Goal: Task Accomplishment & Management: Use online tool/utility

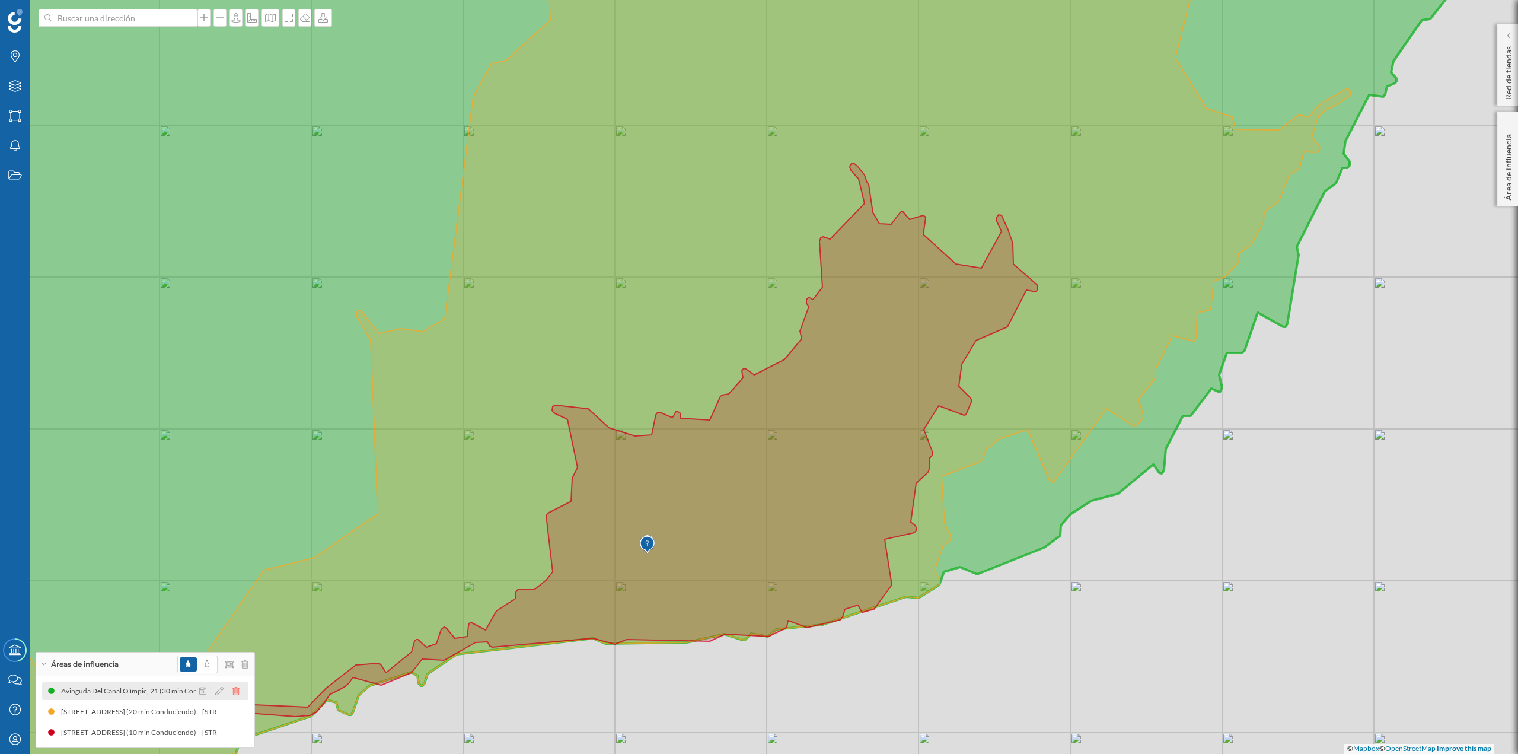
click at [238, 687] on icon at bounding box center [235, 691] width 7 height 8
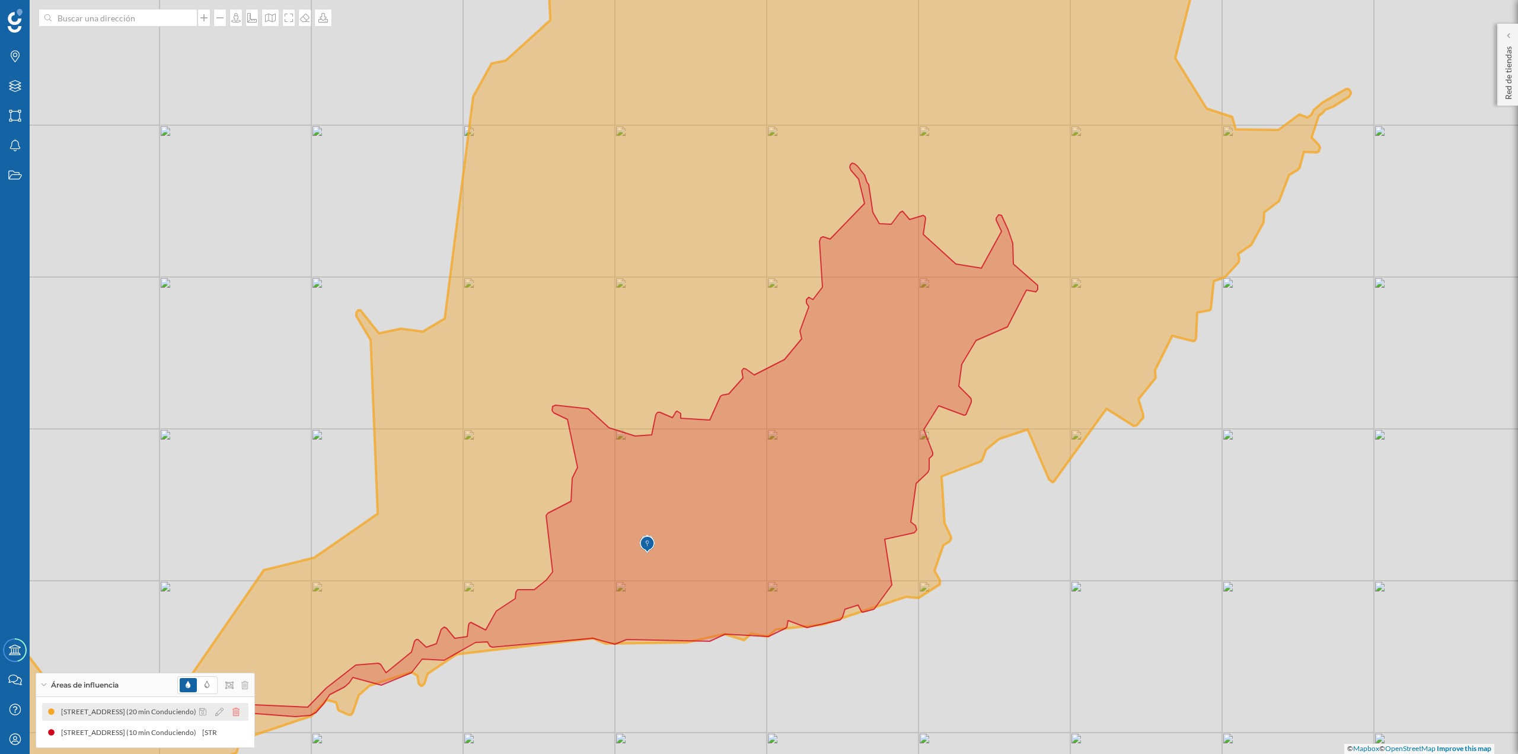
click at [237, 709] on icon at bounding box center [235, 712] width 7 height 8
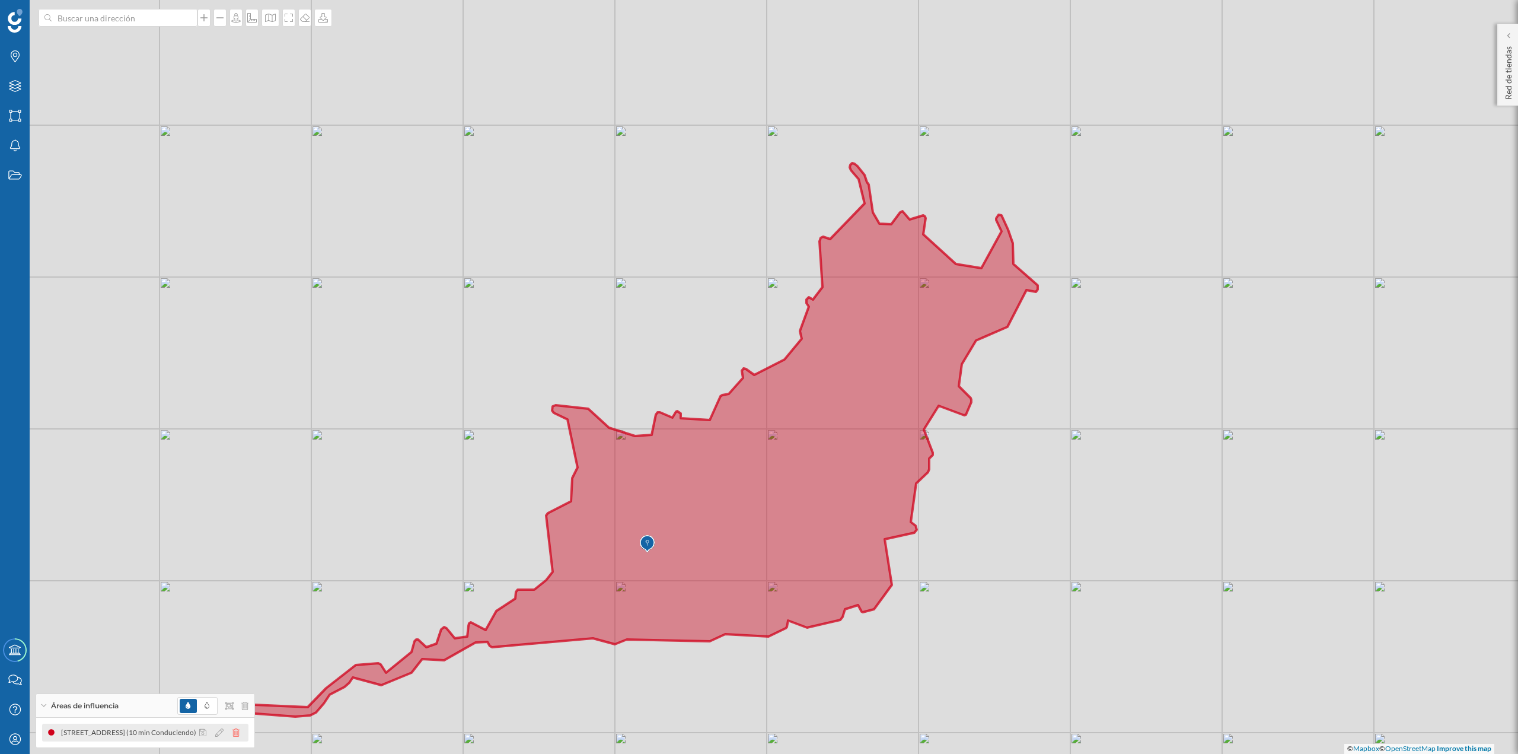
click at [238, 733] on icon at bounding box center [235, 732] width 7 height 8
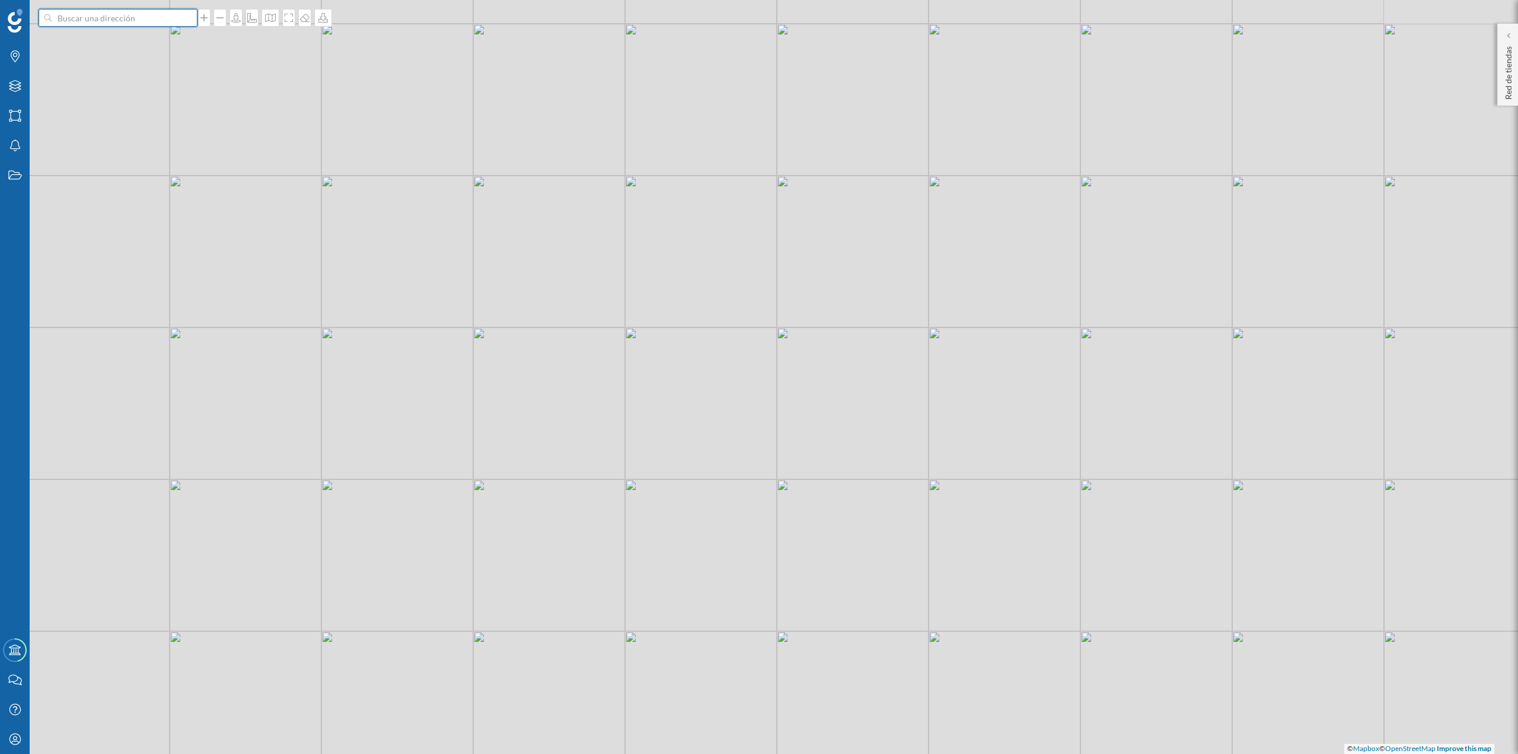
click at [180, 21] on input at bounding box center [118, 18] width 133 height 18
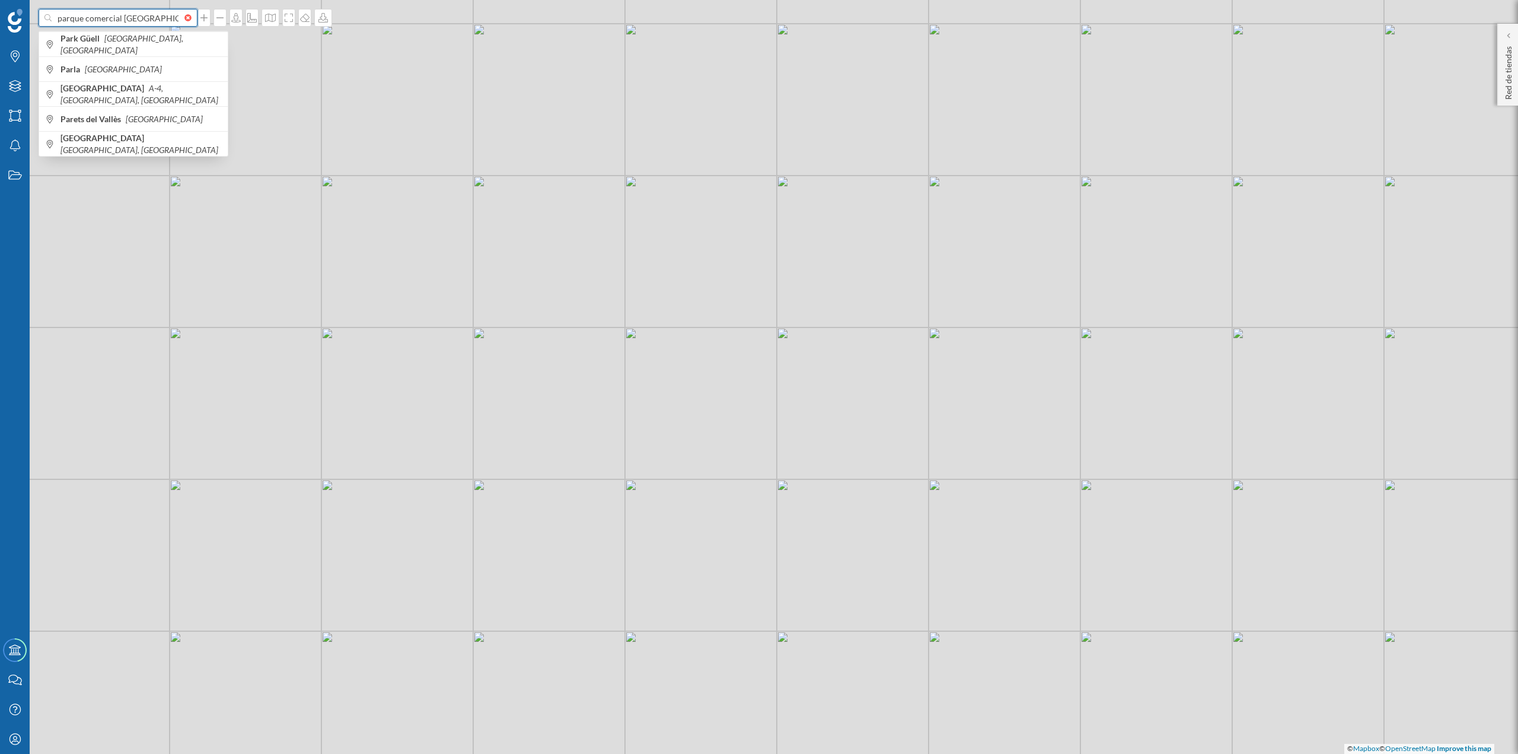
type input "parque comercial [GEOGRAPHIC_DATA], [GEOGRAPHIC_DATA]"
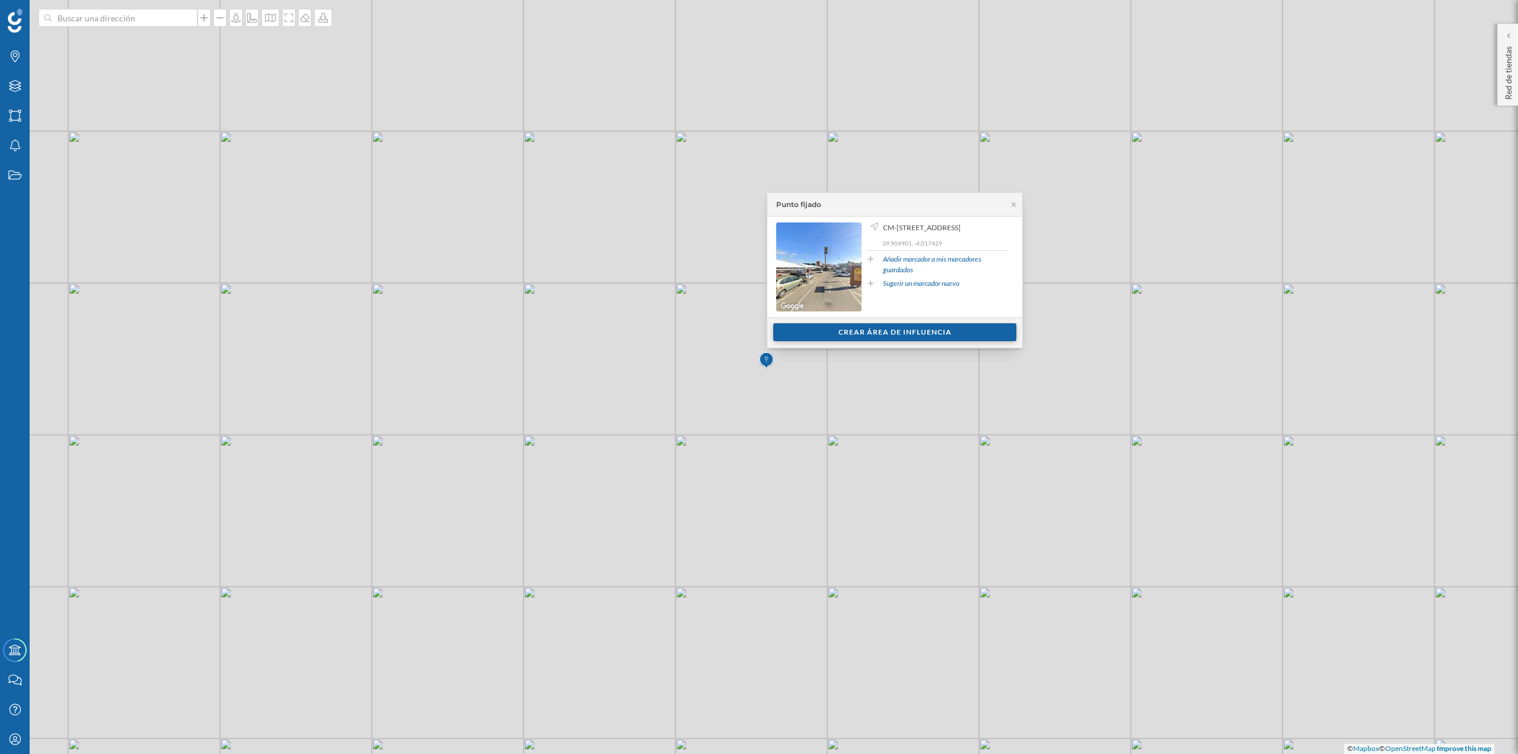
click at [858, 331] on div "Crear área de influencia" at bounding box center [894, 332] width 243 height 18
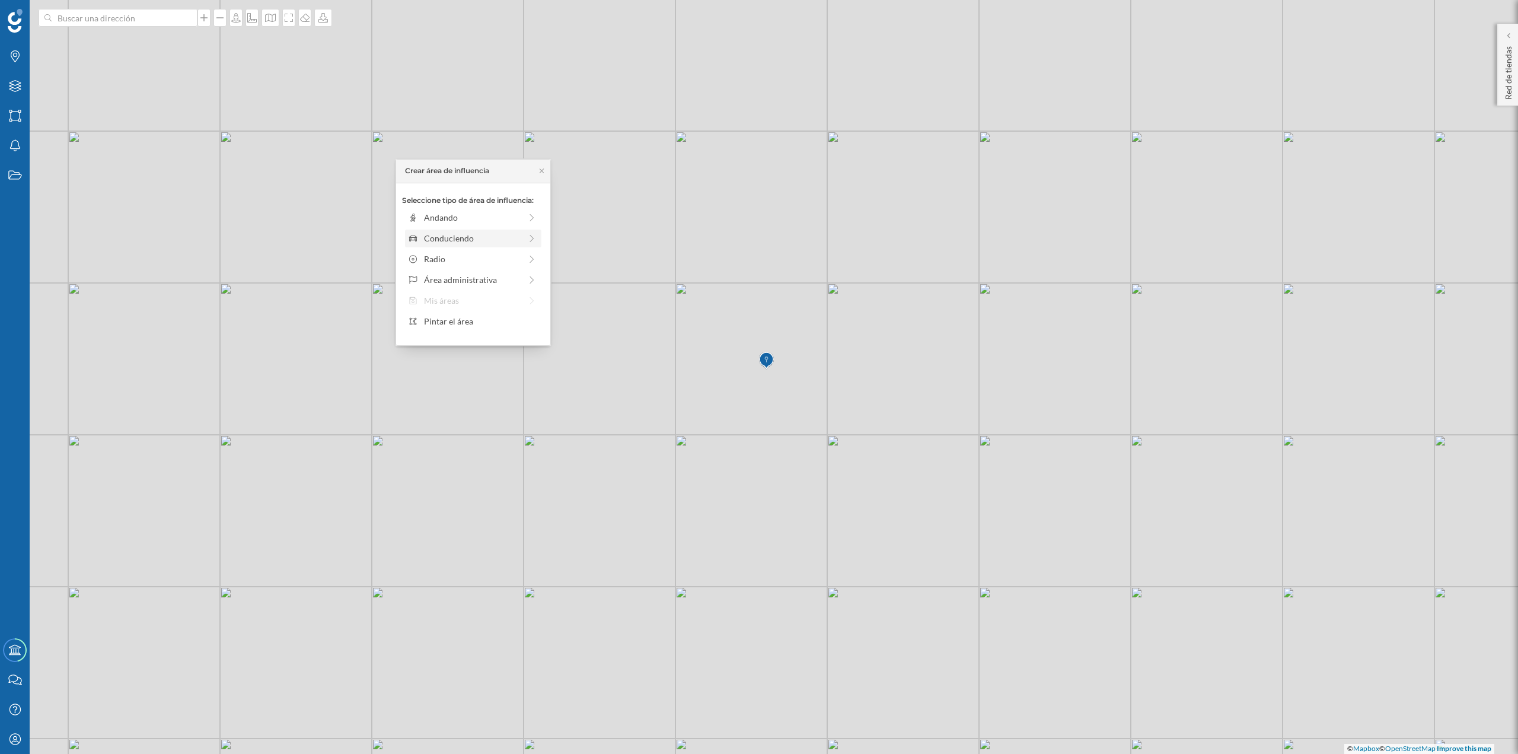
click at [470, 242] on div "Conduciendo" at bounding box center [472, 238] width 97 height 12
drag, startPoint x: 419, startPoint y: 238, endPoint x: 504, endPoint y: 238, distance: 85.4
click at [504, 238] on div at bounding box center [504, 234] width 12 height 12
click at [479, 323] on div "Crear área de influencia" at bounding box center [473, 323] width 142 height 18
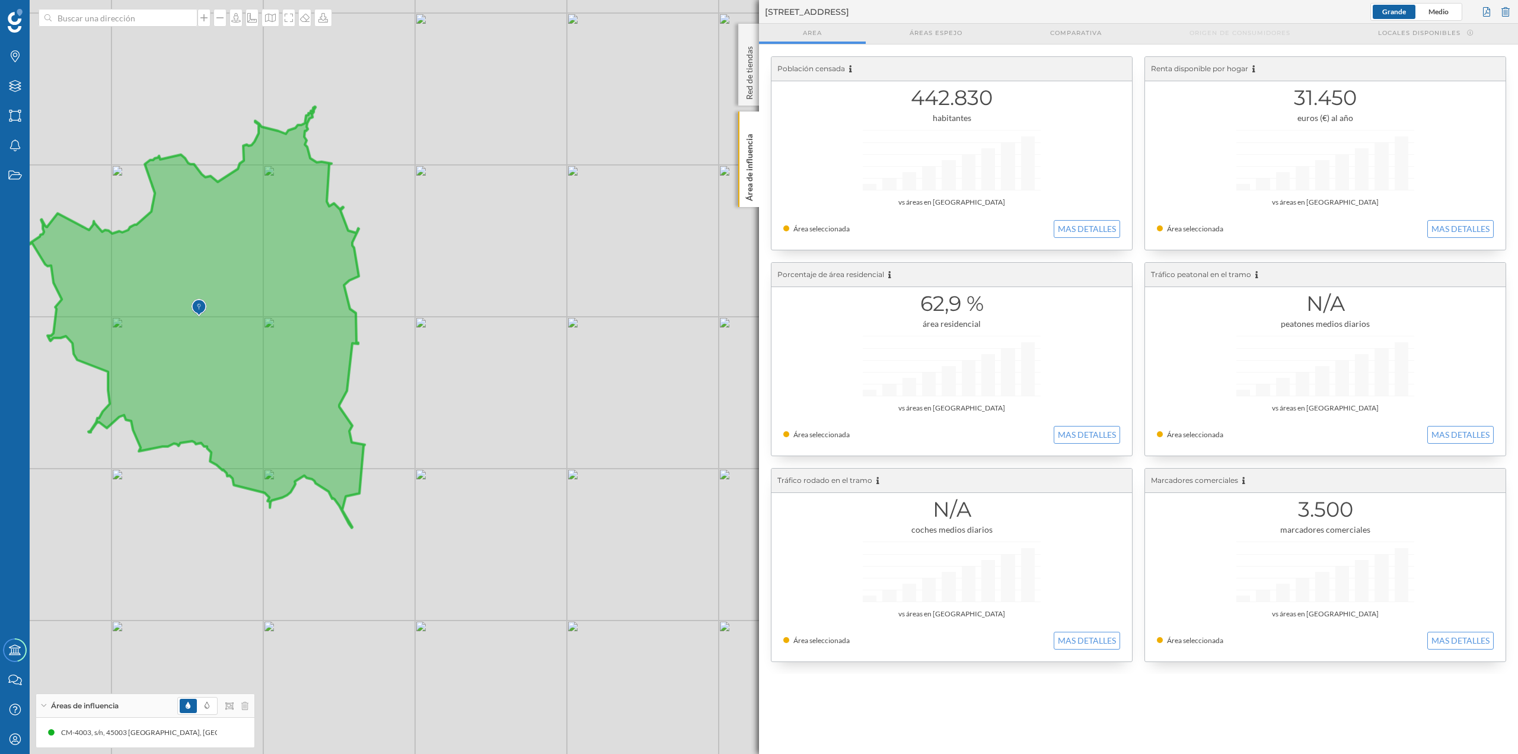
click at [604, 454] on div "© Mapbox © OpenStreetMap Improve this map" at bounding box center [759, 377] width 1518 height 754
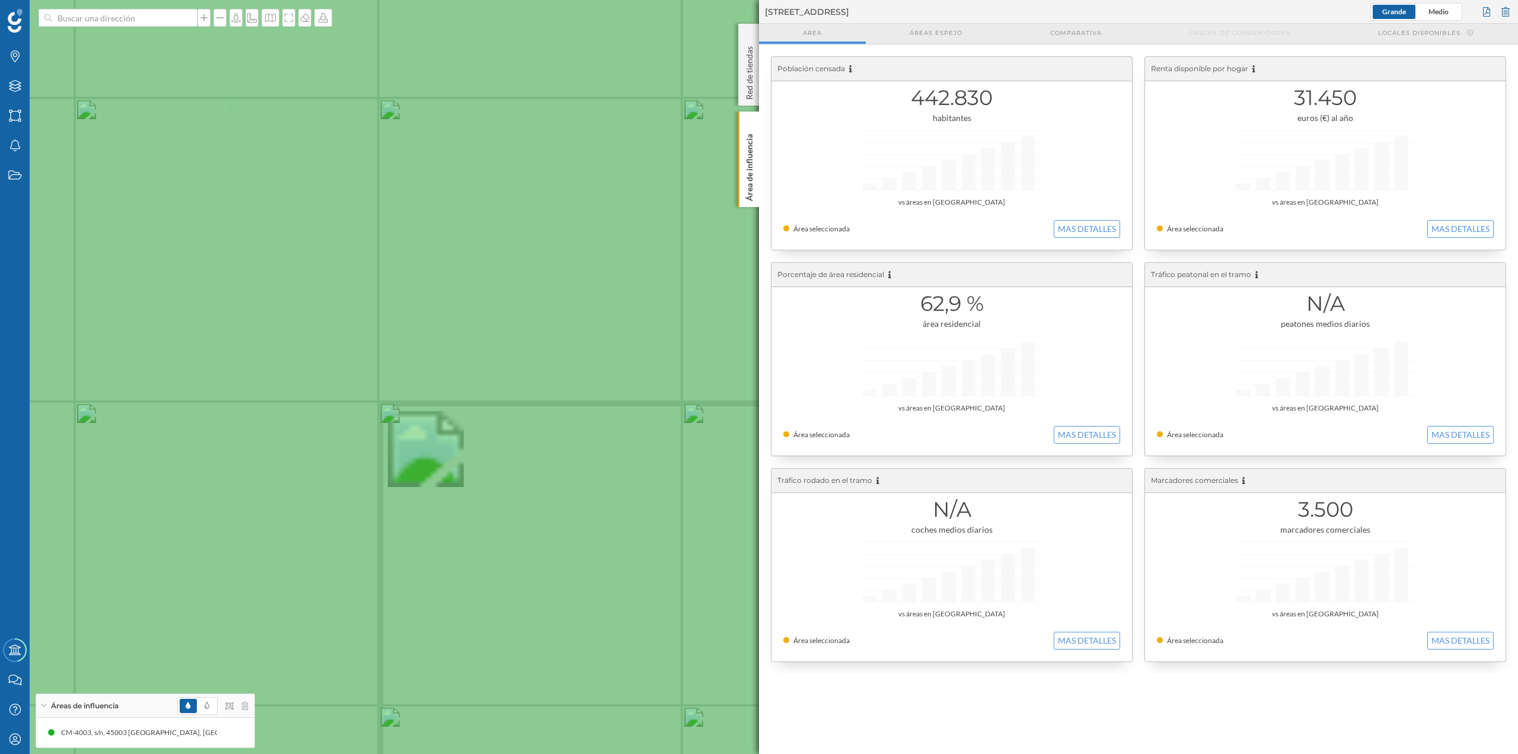
drag, startPoint x: 241, startPoint y: 307, endPoint x: 511, endPoint y: 324, distance: 270.4
click at [511, 324] on icon at bounding box center [297, 447] width 1693 height 1818
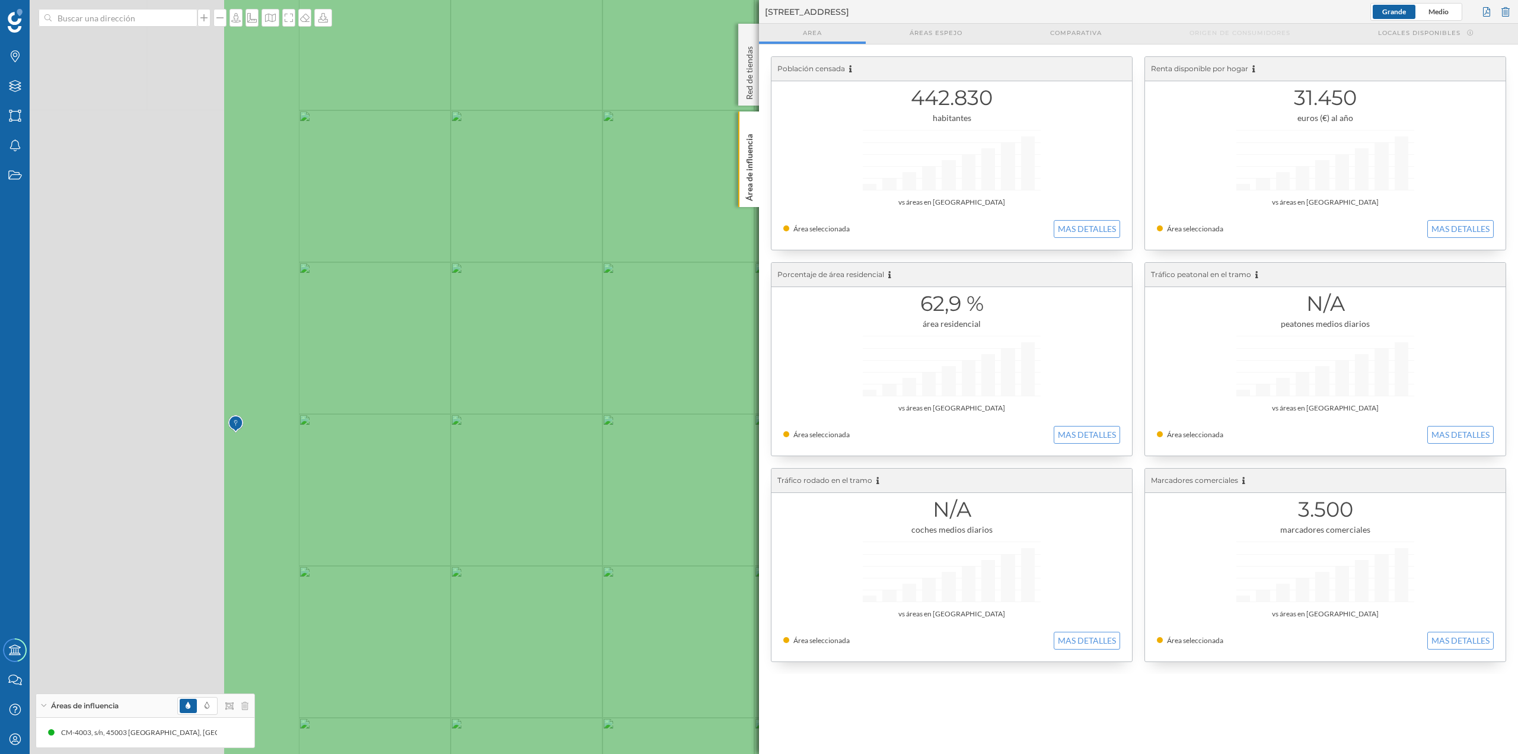
drag, startPoint x: 237, startPoint y: 372, endPoint x: 616, endPoint y: 385, distance: 379.8
click at [616, 385] on icon at bounding box center [871, 389] width 1298 height 909
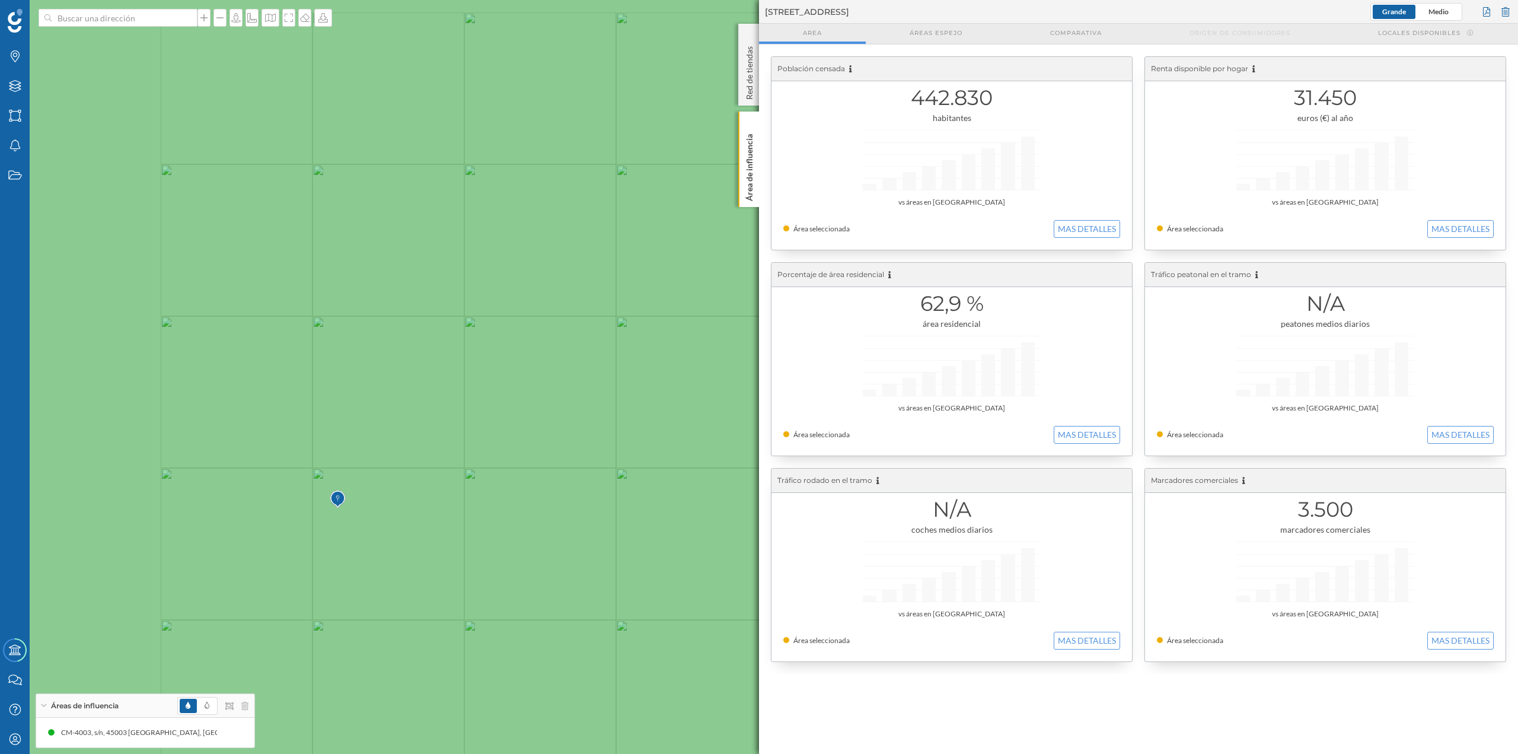
drag, startPoint x: 219, startPoint y: 435, endPoint x: 429, endPoint y: 467, distance: 212.3
click at [429, 467] on icon at bounding box center [936, 394] width 1827 height 909
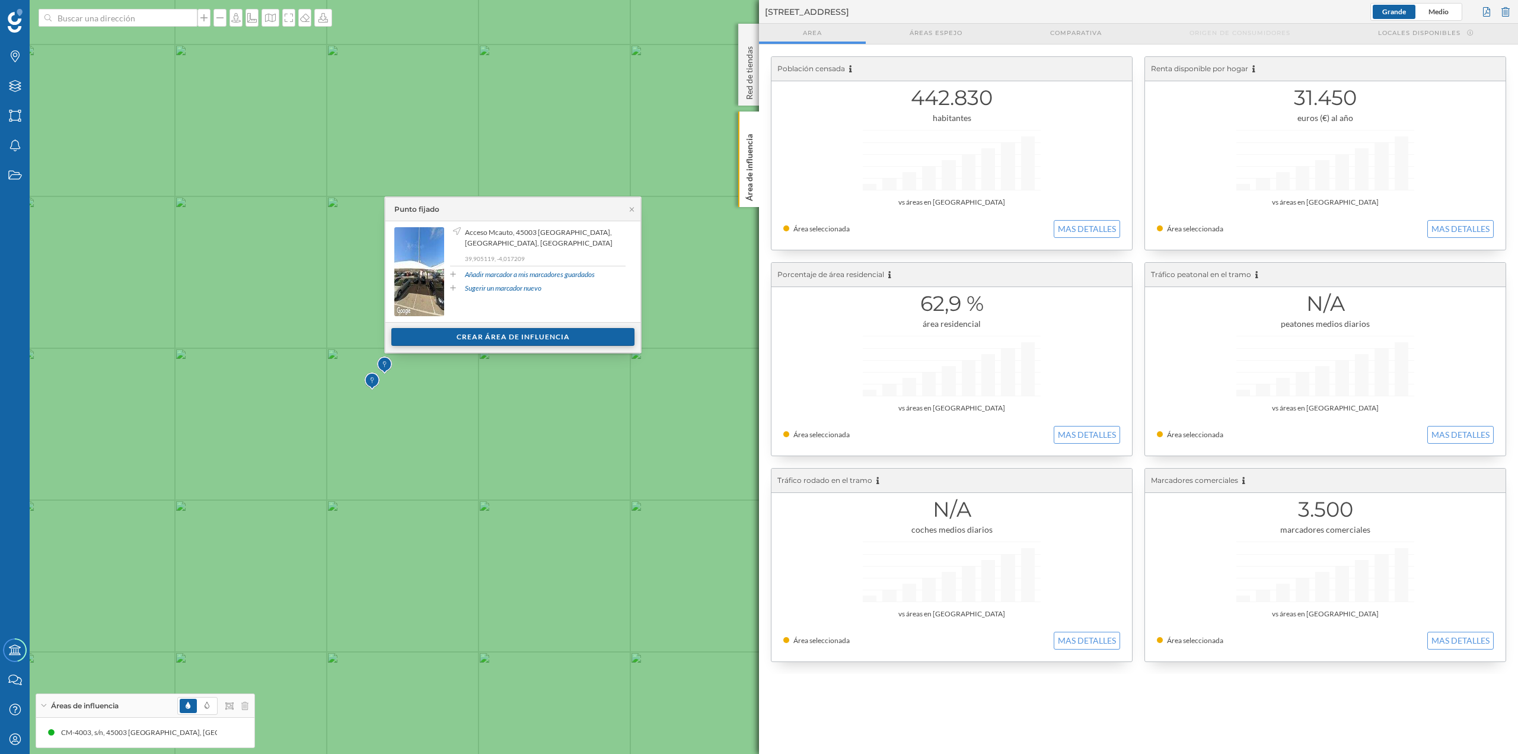
click at [476, 333] on div "Crear área de influencia" at bounding box center [512, 337] width 243 height 18
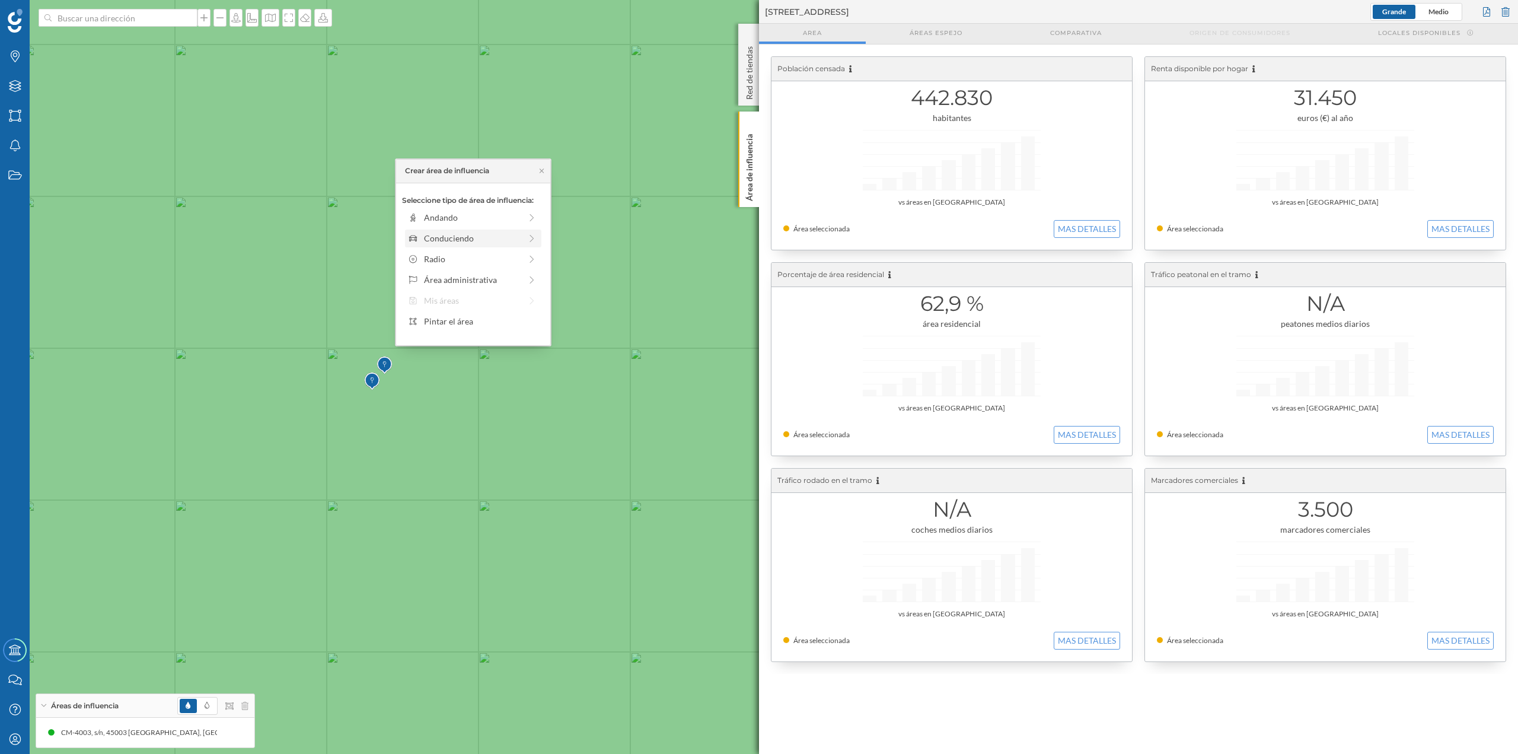
click at [457, 235] on div "Conduciendo" at bounding box center [472, 238] width 97 height 12
drag, startPoint x: 421, startPoint y: 235, endPoint x: 489, endPoint y: 237, distance: 68.2
click at [489, 237] on div at bounding box center [488, 234] width 12 height 12
click at [460, 327] on div "Crear área de influencia" at bounding box center [473, 323] width 142 height 18
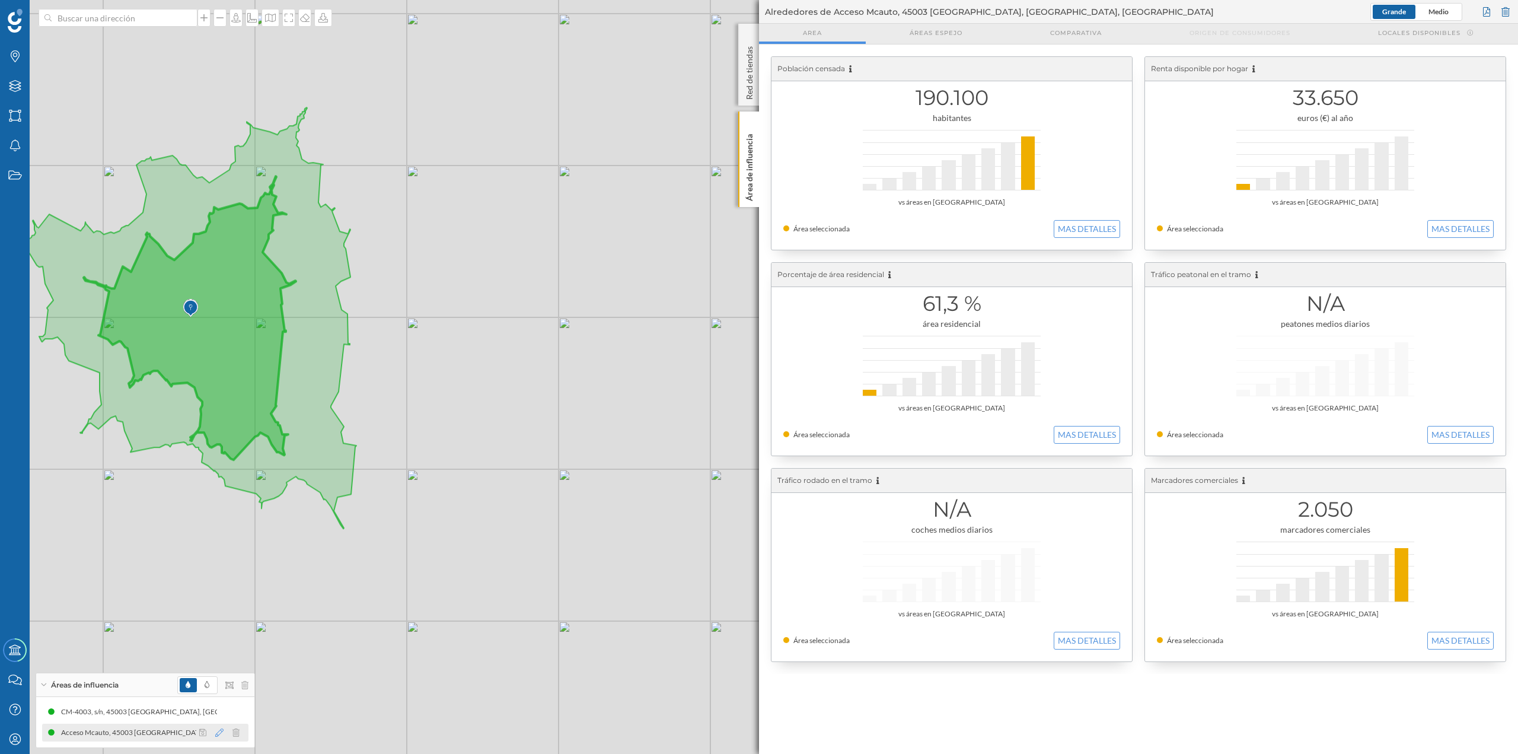
click at [216, 736] on icon at bounding box center [219, 732] width 8 height 8
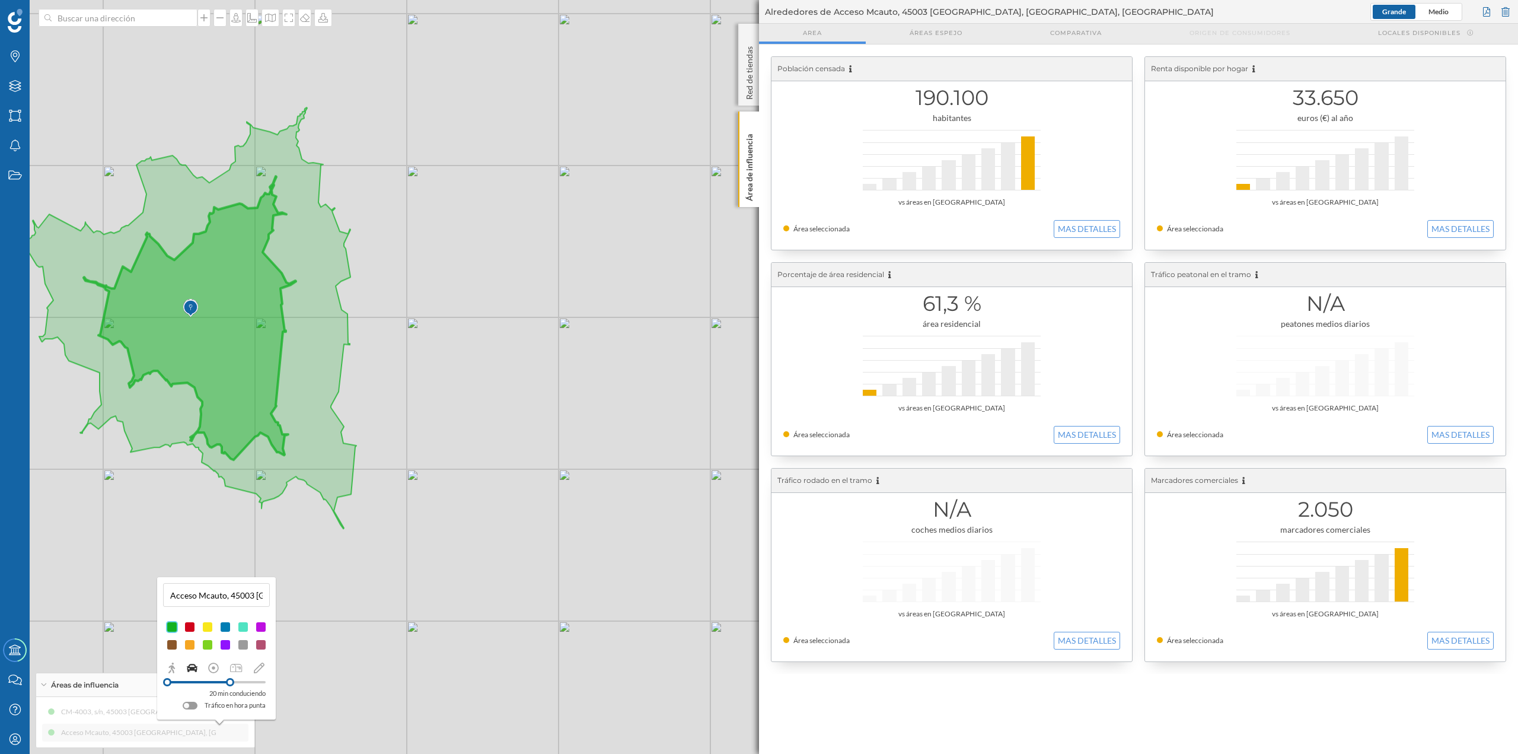
click at [188, 646] on div at bounding box center [190, 645] width 12 height 12
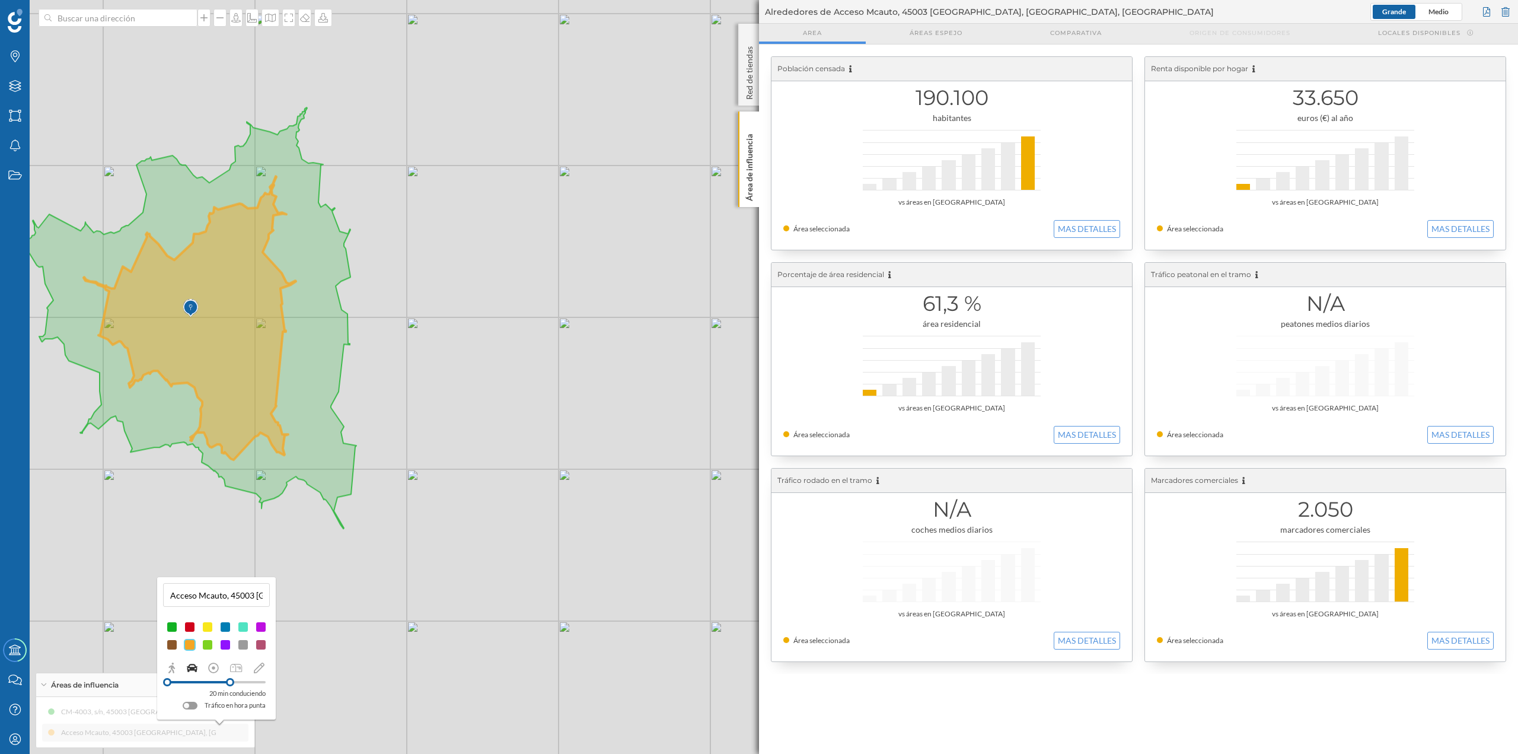
click at [408, 549] on div "© Mapbox © OpenStreetMap Improve this map" at bounding box center [759, 377] width 1518 height 754
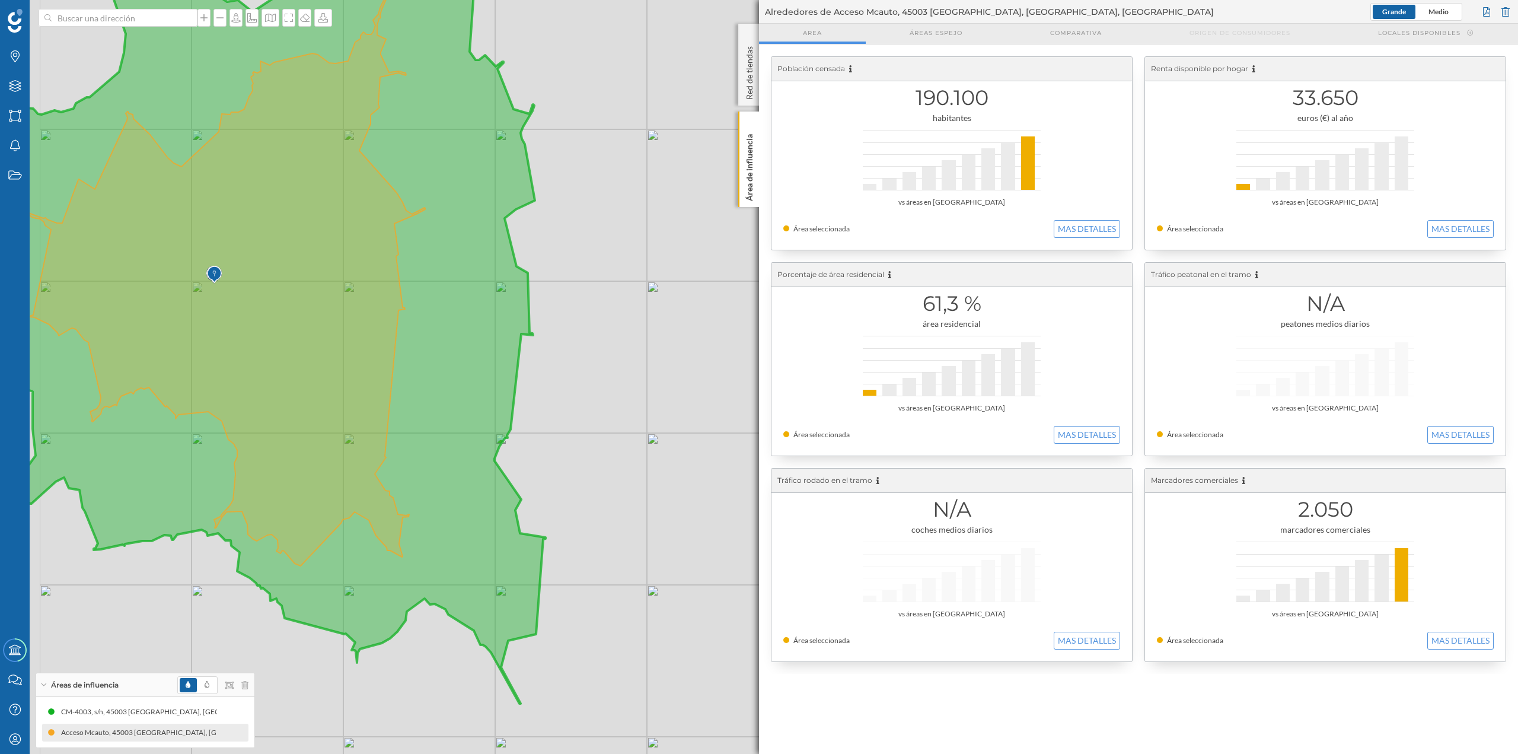
drag, startPoint x: 281, startPoint y: 436, endPoint x: 429, endPoint y: 547, distance: 186.0
click at [425, 547] on icon at bounding box center [212, 282] width 425 height 568
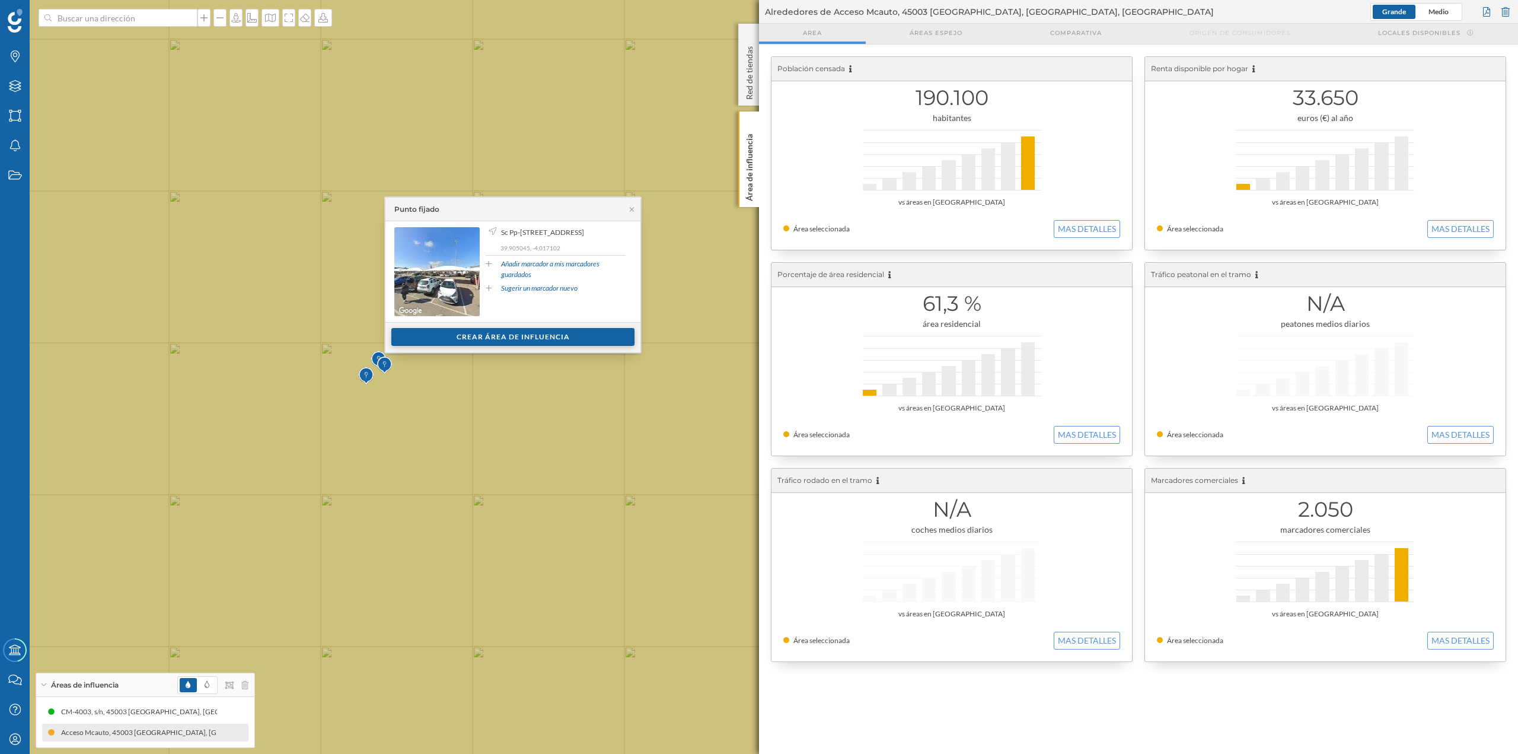
click at [454, 333] on div "Crear área de influencia" at bounding box center [512, 337] width 243 height 18
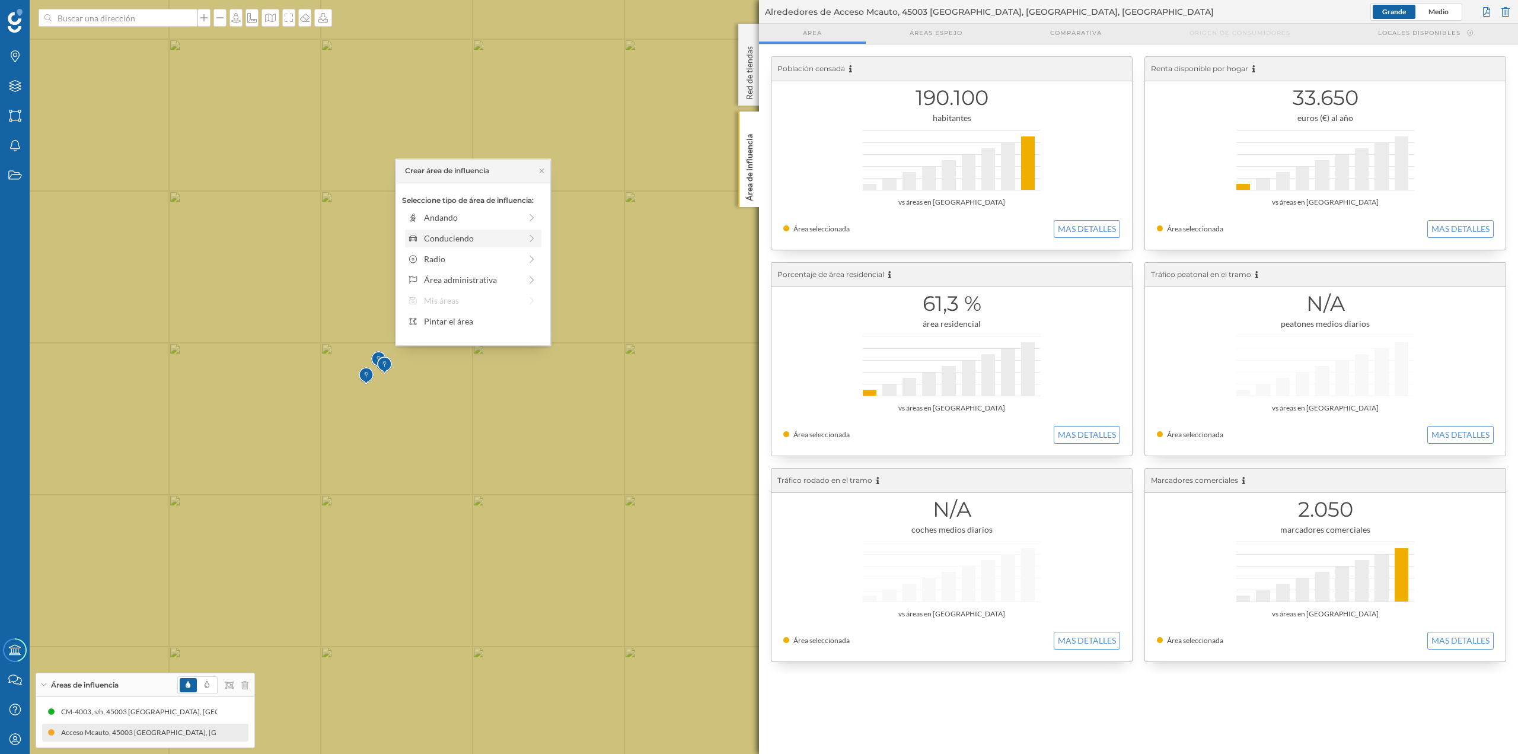
click at [474, 239] on div "Conduciendo" at bounding box center [472, 238] width 97 height 12
drag, startPoint x: 421, startPoint y: 238, endPoint x: 483, endPoint y: 234, distance: 61.8
click at [483, 234] on div at bounding box center [482, 234] width 12 height 12
click at [461, 326] on div "Crear área de influencia" at bounding box center [473, 323] width 142 height 18
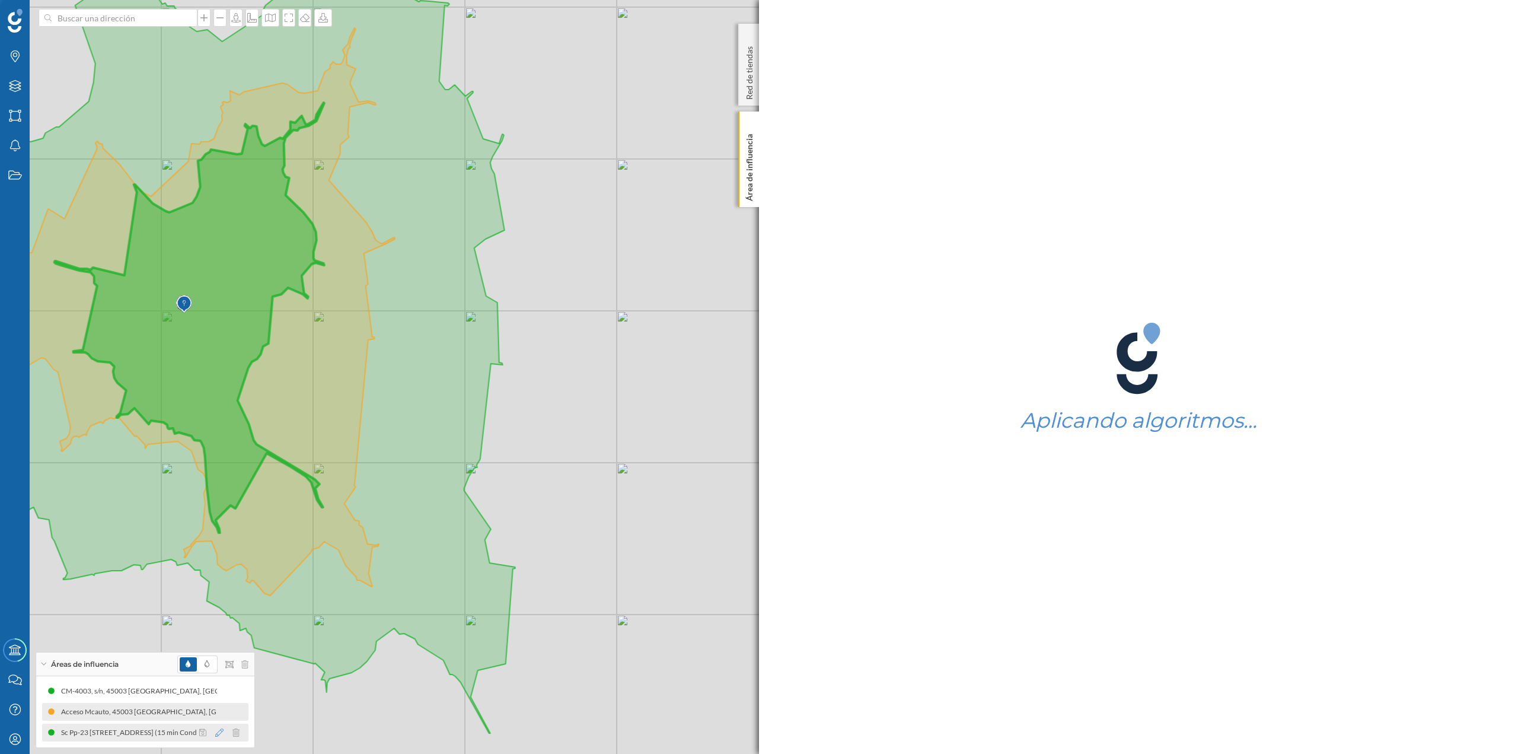
click at [218, 733] on icon at bounding box center [219, 732] width 8 height 8
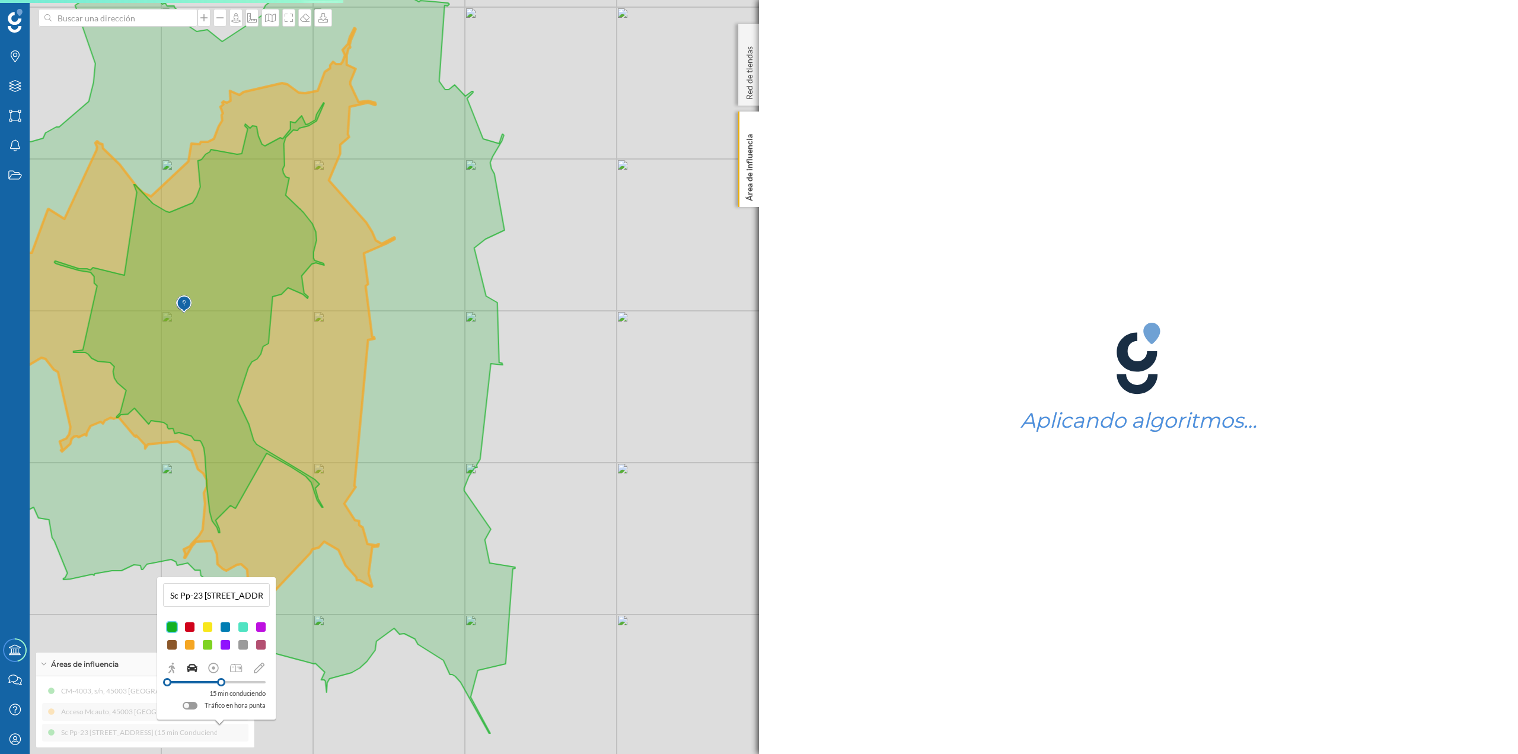
click at [189, 629] on div at bounding box center [190, 627] width 12 height 12
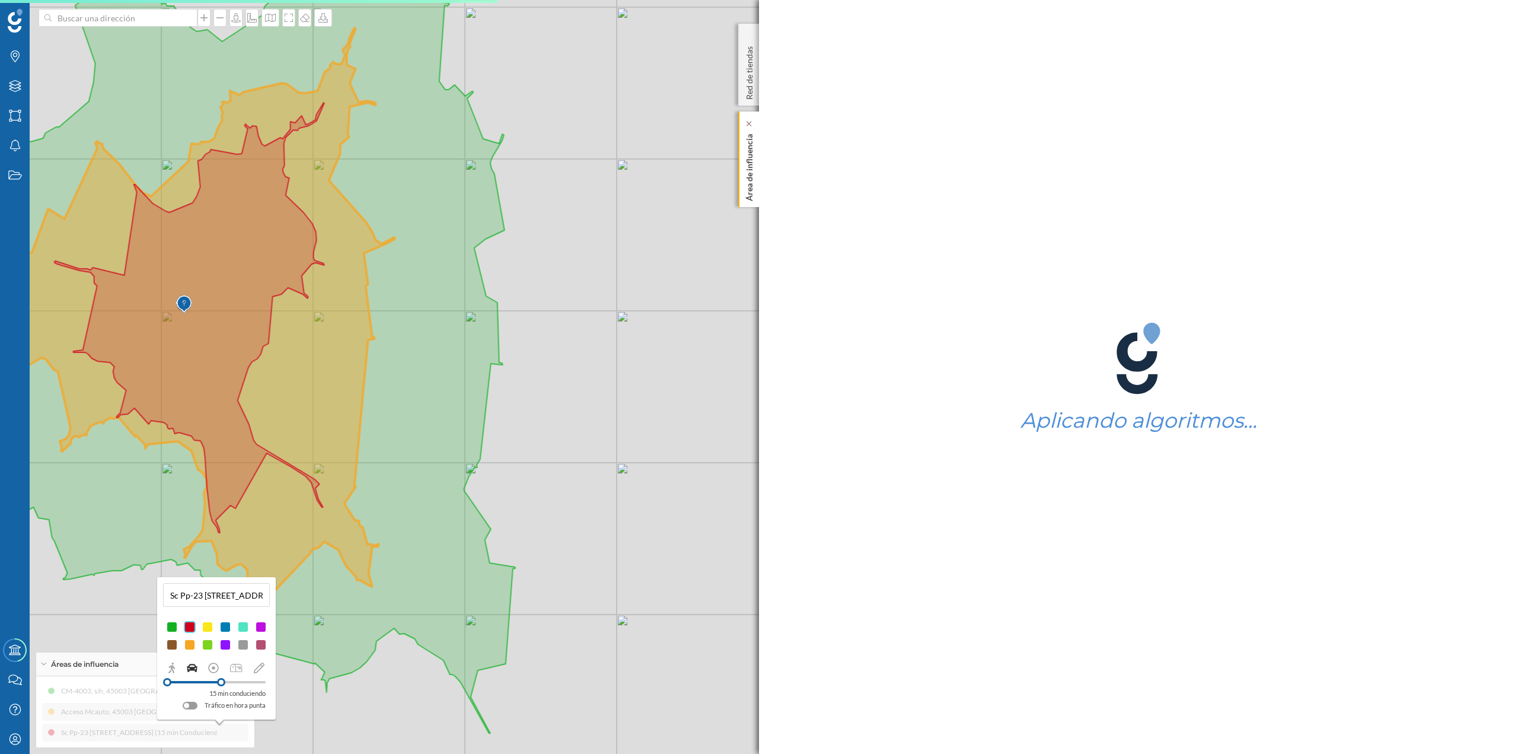
click at [748, 192] on p "Área de influencia" at bounding box center [750, 165] width 12 height 72
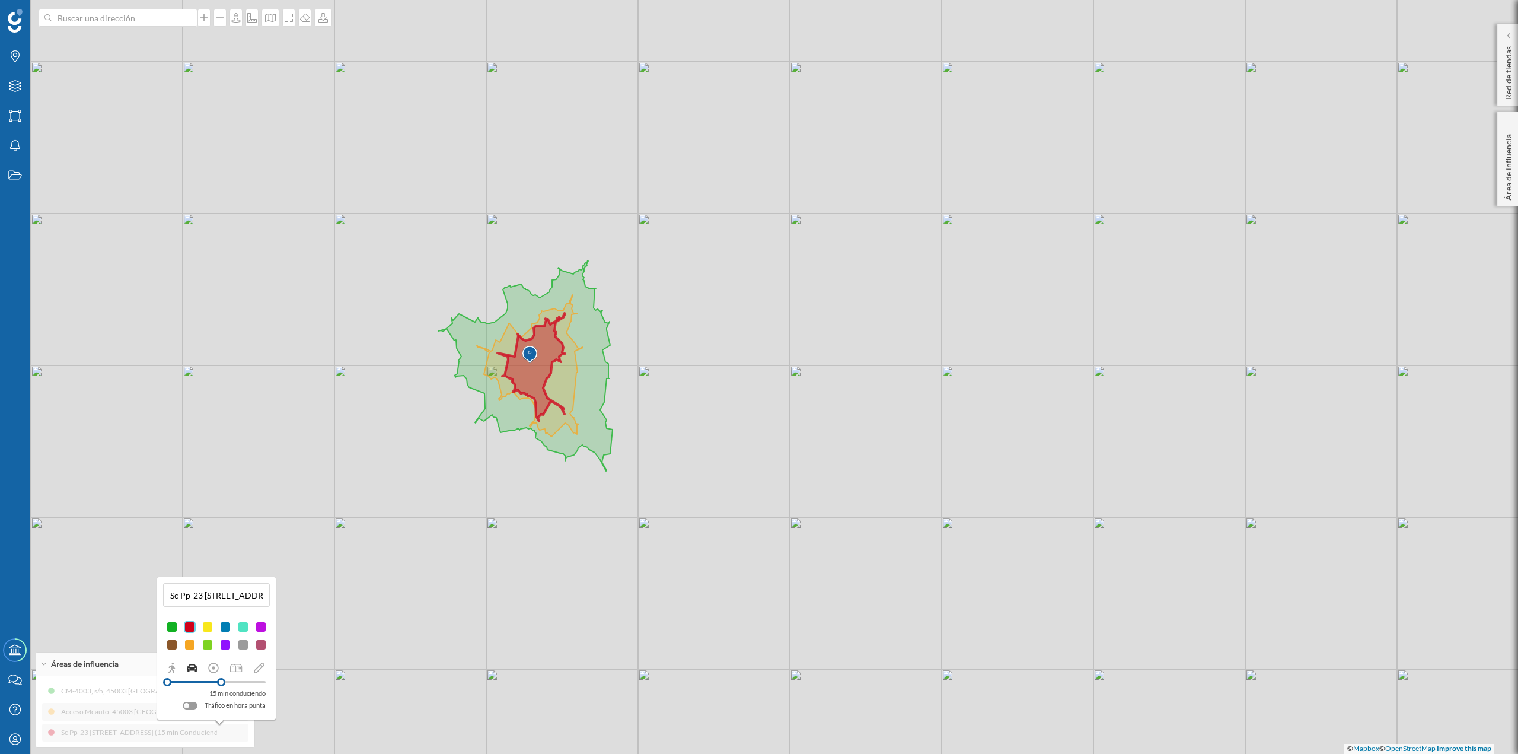
drag, startPoint x: 524, startPoint y: 270, endPoint x: 652, endPoint y: 283, distance: 128.8
click at [652, 283] on div "© Mapbox © OpenStreetMap Improve this map" at bounding box center [759, 377] width 1518 height 754
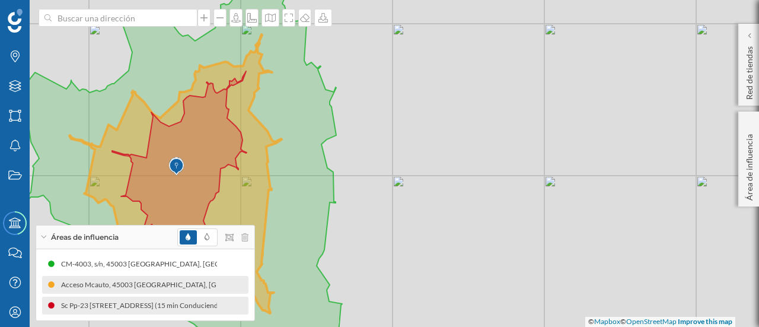
click at [209, 149] on icon at bounding box center [179, 178] width 135 height 215
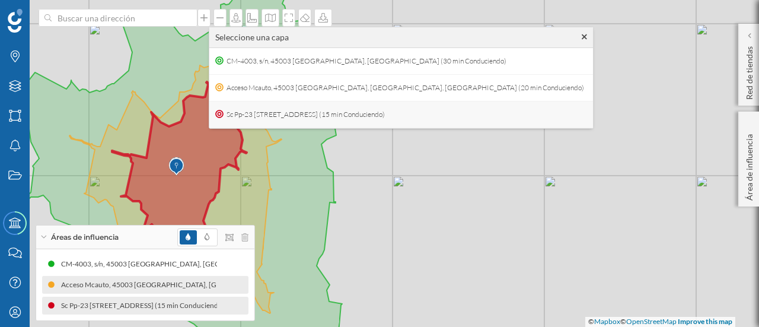
click at [247, 111] on span "Sc Pp-23 [STREET_ADDRESS] (15 min Conduciendo)" at bounding box center [306, 115] width 164 height 18
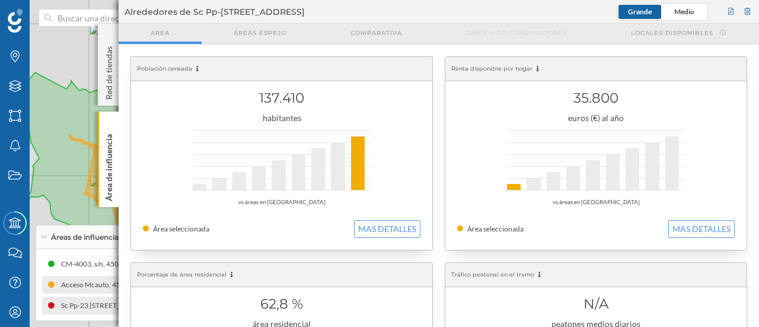
click at [78, 285] on div "Acceso Mcauto, 45003 [GEOGRAPHIC_DATA], [GEOGRAPHIC_DATA], [GEOGRAPHIC_DATA] (2…" at bounding box center [246, 285] width 371 height 12
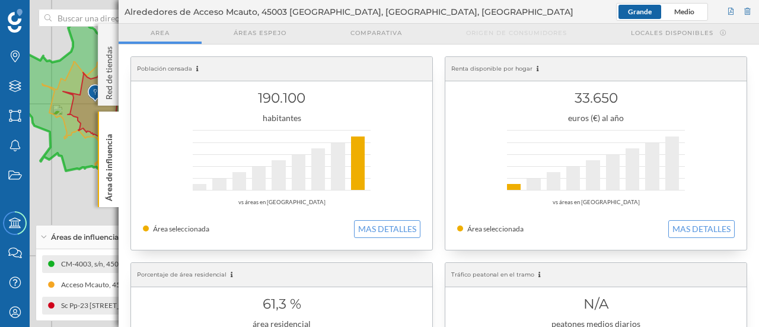
click at [73, 267] on div "CM-4003, s/n, 45003 [GEOGRAPHIC_DATA], [GEOGRAPHIC_DATA] (30 min Conduciendo)" at bounding box center [206, 264] width 291 height 12
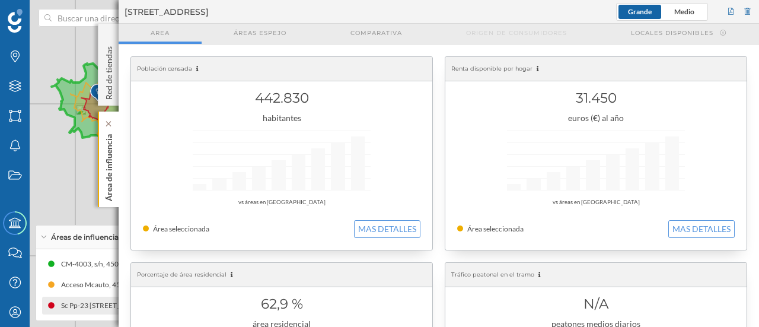
click at [110, 160] on p "Área de influencia" at bounding box center [109, 165] width 12 height 72
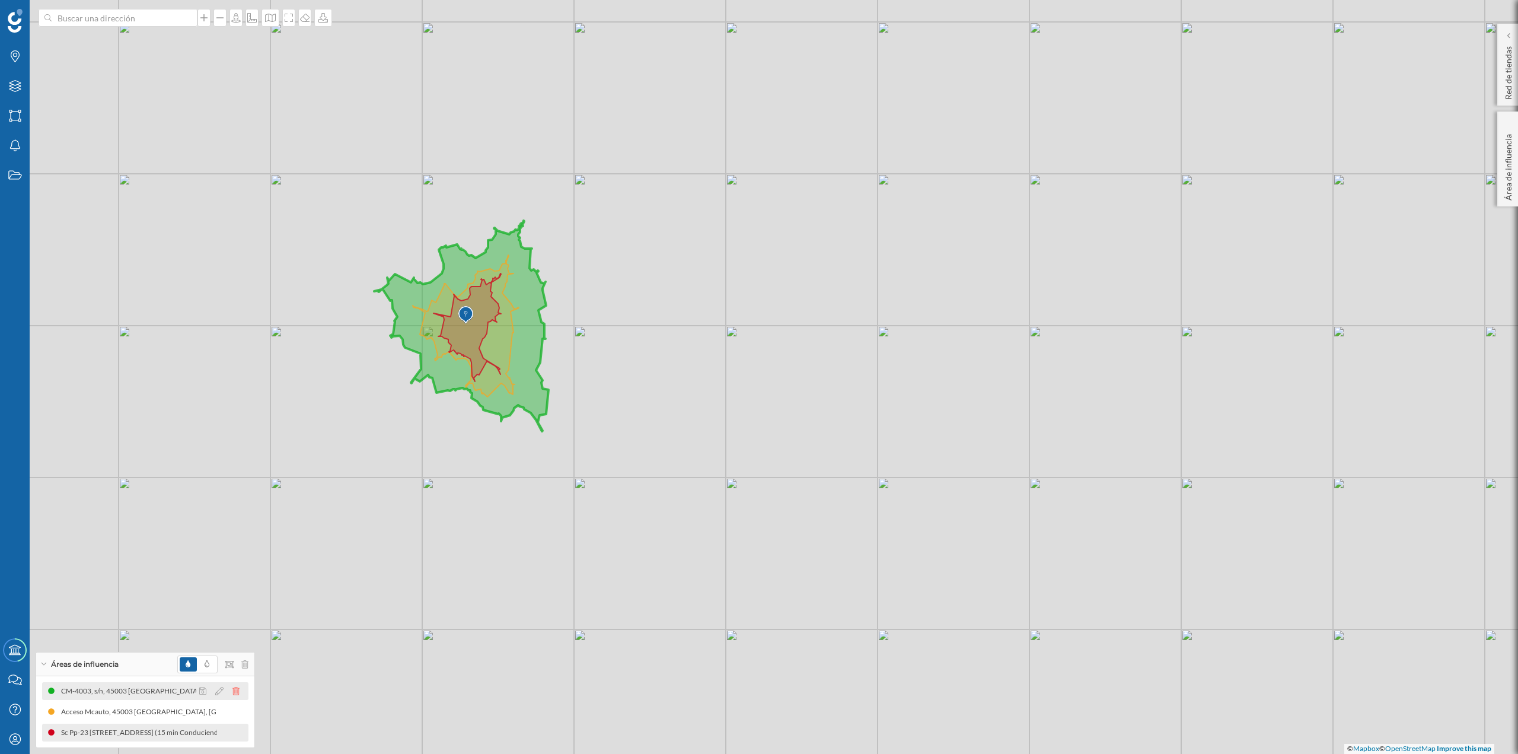
click at [237, 688] on icon at bounding box center [235, 691] width 7 height 8
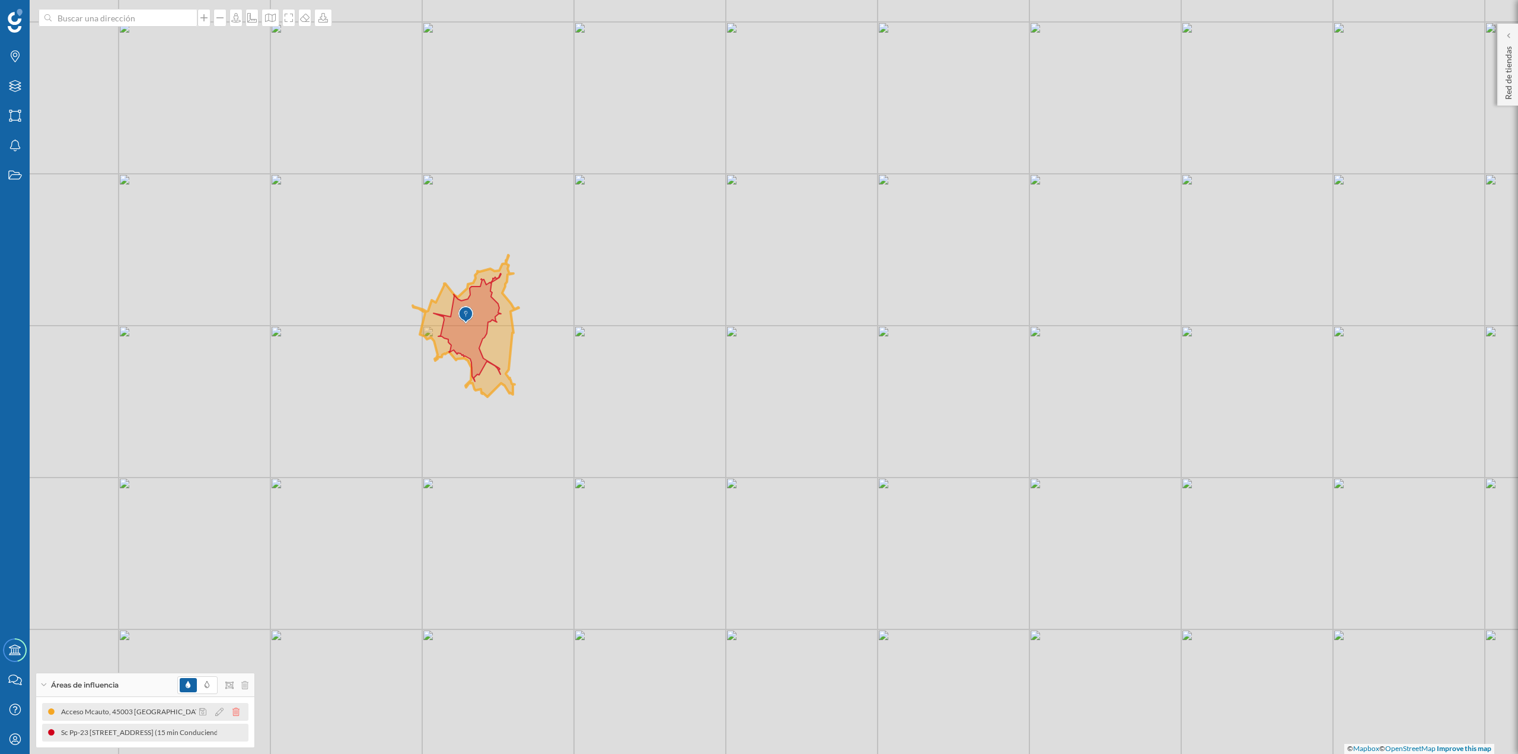
click at [238, 709] on icon at bounding box center [235, 712] width 7 height 8
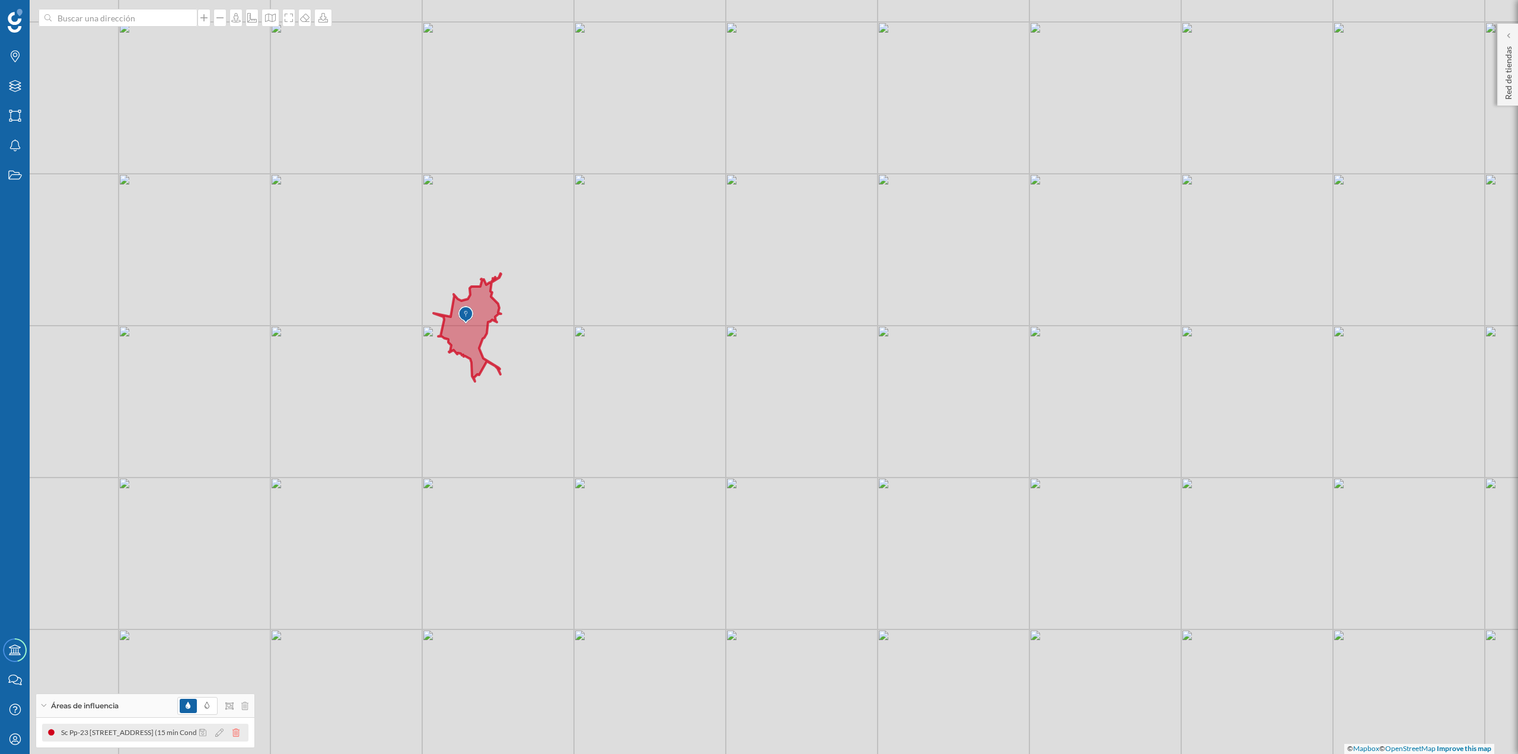
click at [238, 728] on icon at bounding box center [235, 732] width 7 height 8
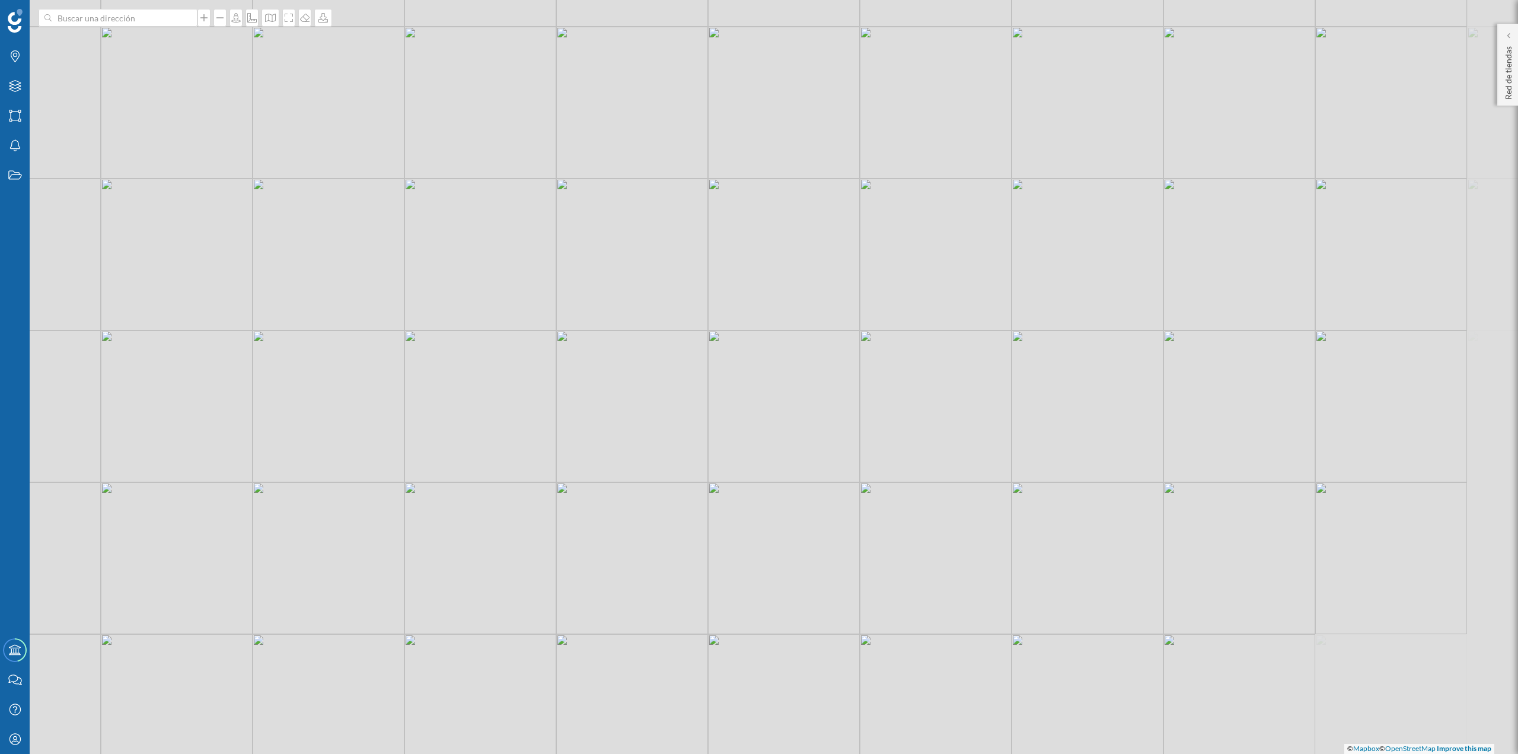
drag, startPoint x: 794, startPoint y: 514, endPoint x: 624, endPoint y: 215, distance: 343.7
click at [624, 215] on div "© Mapbox © OpenStreetMap Improve this map" at bounding box center [759, 377] width 1518 height 754
drag, startPoint x: 1206, startPoint y: 359, endPoint x: 1112, endPoint y: 366, distance: 94.0
click at [1112, 366] on div "© Mapbox © OpenStreetMap Improve this map" at bounding box center [759, 377] width 1518 height 754
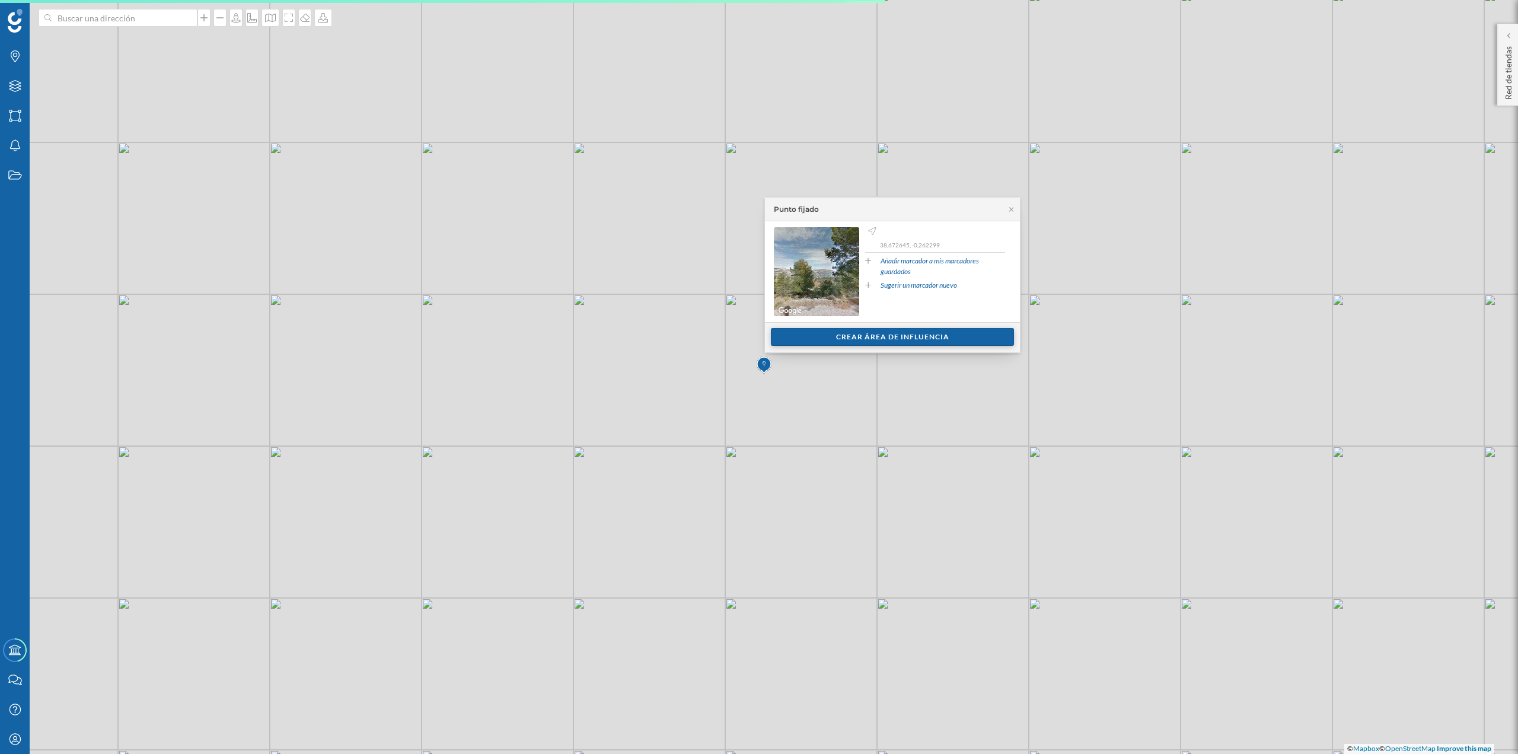
click at [964, 338] on div "Crear área de influencia" at bounding box center [892, 337] width 243 height 18
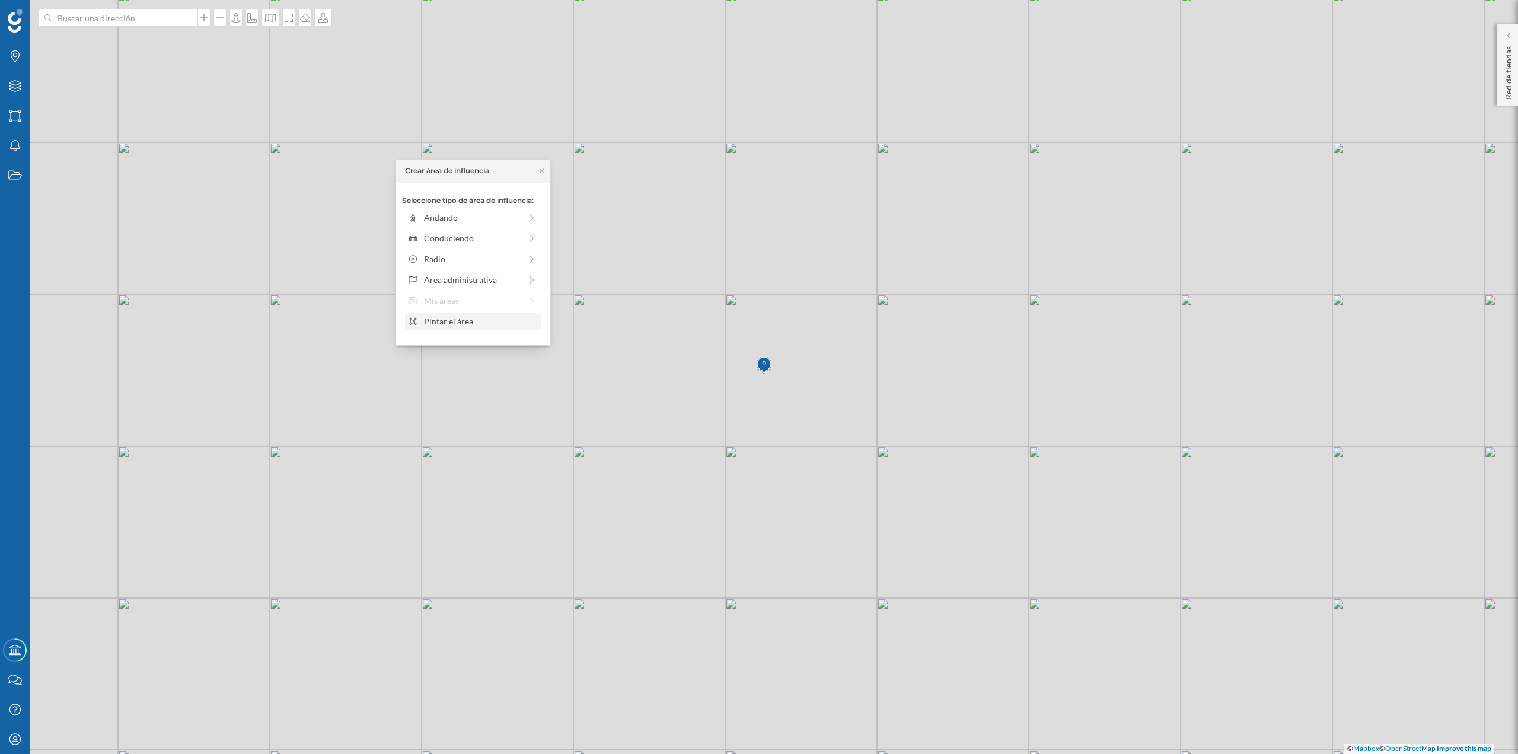
click at [502, 321] on div "Pintar el área" at bounding box center [480, 321] width 113 height 12
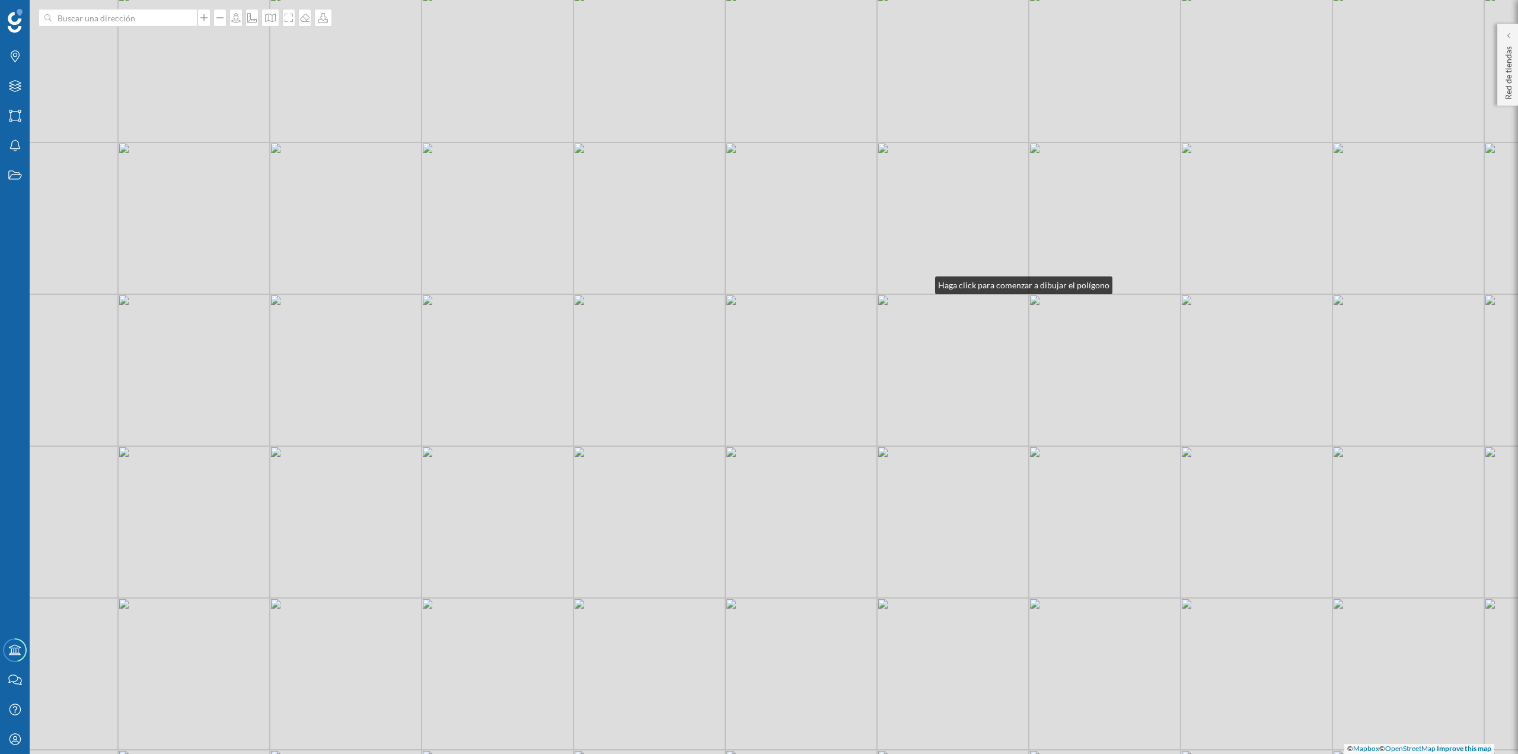
click at [923, 283] on div "© Mapbox © OpenStreetMap Improve this map" at bounding box center [759, 377] width 1518 height 754
click at [819, 276] on div "© Mapbox © OpenStreetMap Improve this map" at bounding box center [759, 377] width 1518 height 754
click at [591, 353] on div "© Mapbox © OpenStreetMap Improve this map" at bounding box center [759, 377] width 1518 height 754
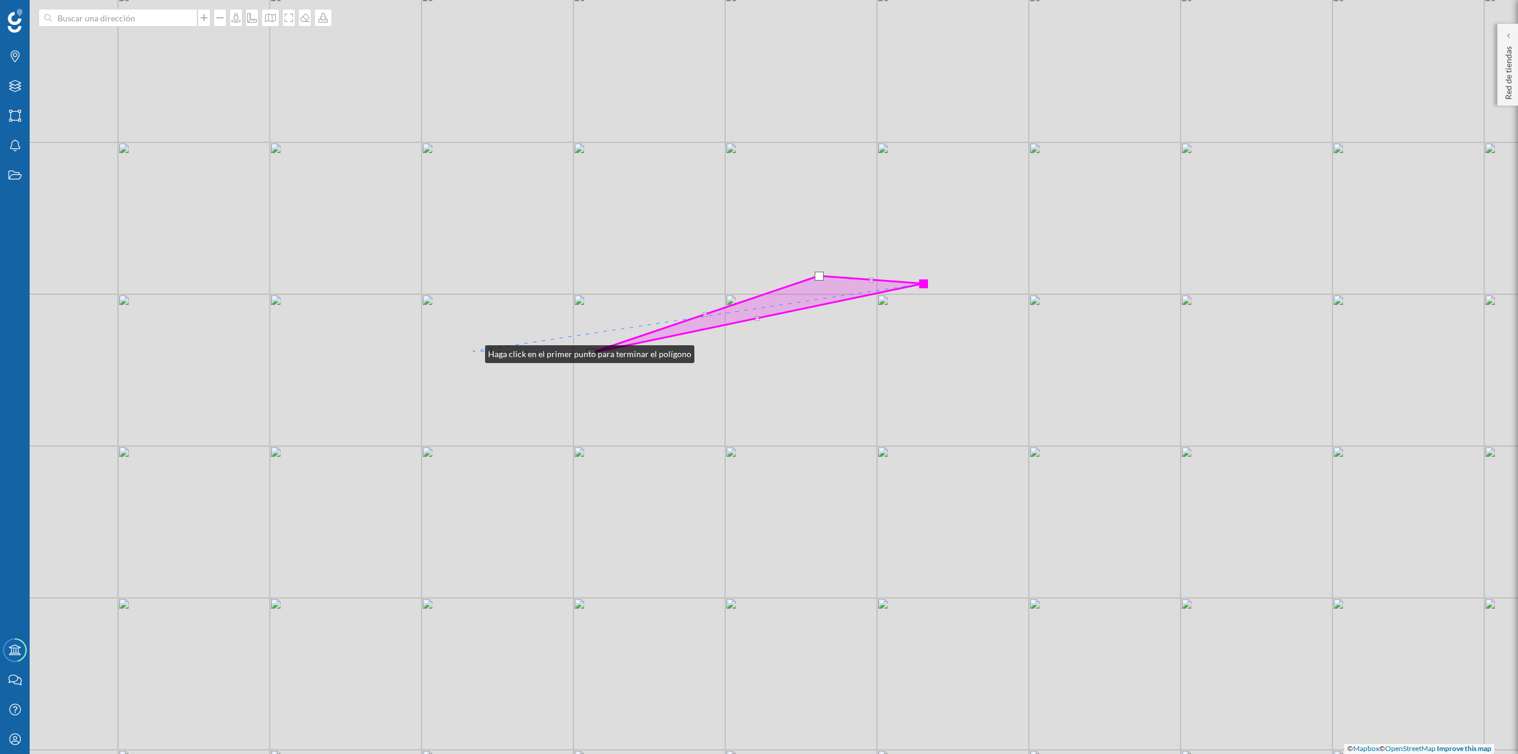
click at [473, 351] on div "© Mapbox © OpenStreetMap Improve this map" at bounding box center [759, 377] width 1518 height 754
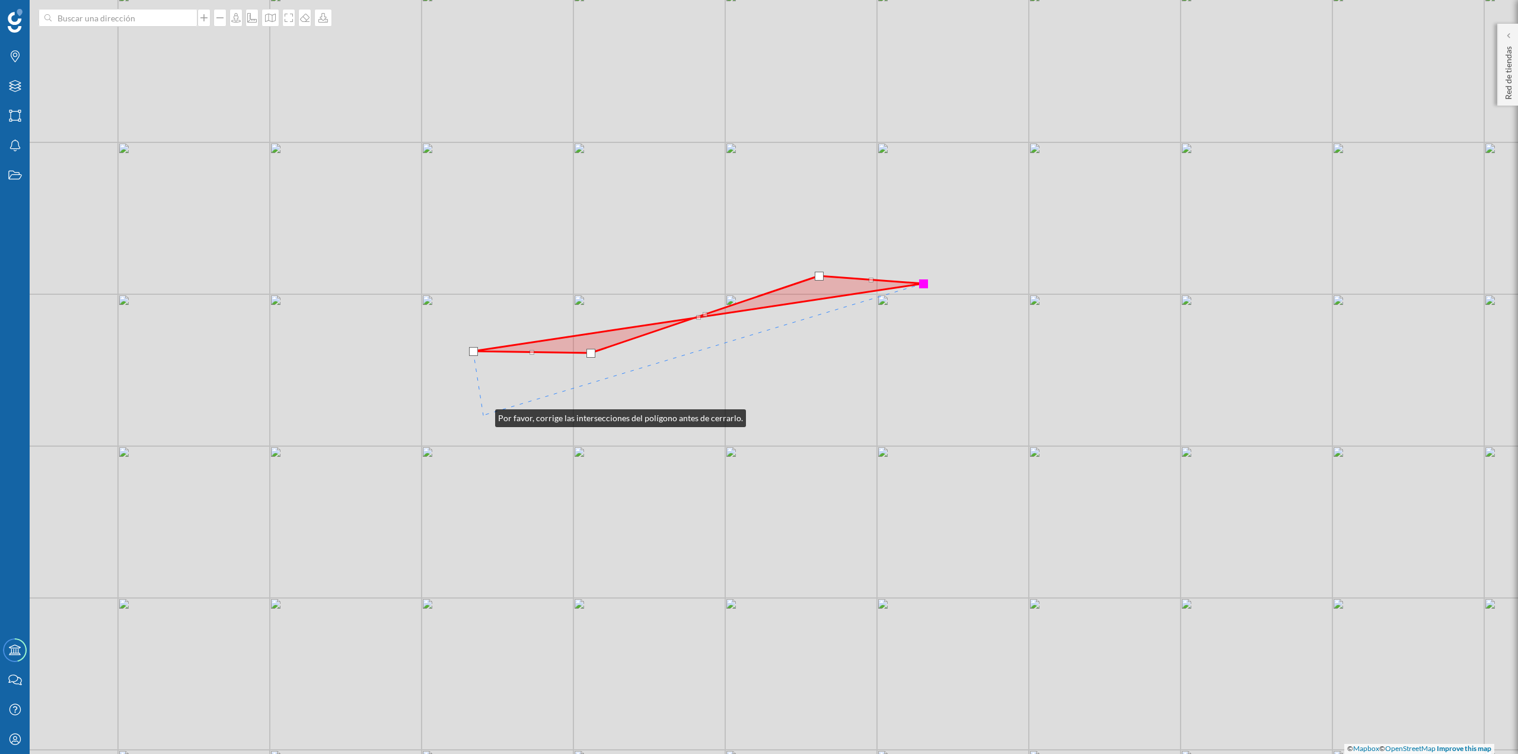
click at [483, 415] on div "© Mapbox © OpenStreetMap Improve this map" at bounding box center [759, 377] width 1518 height 754
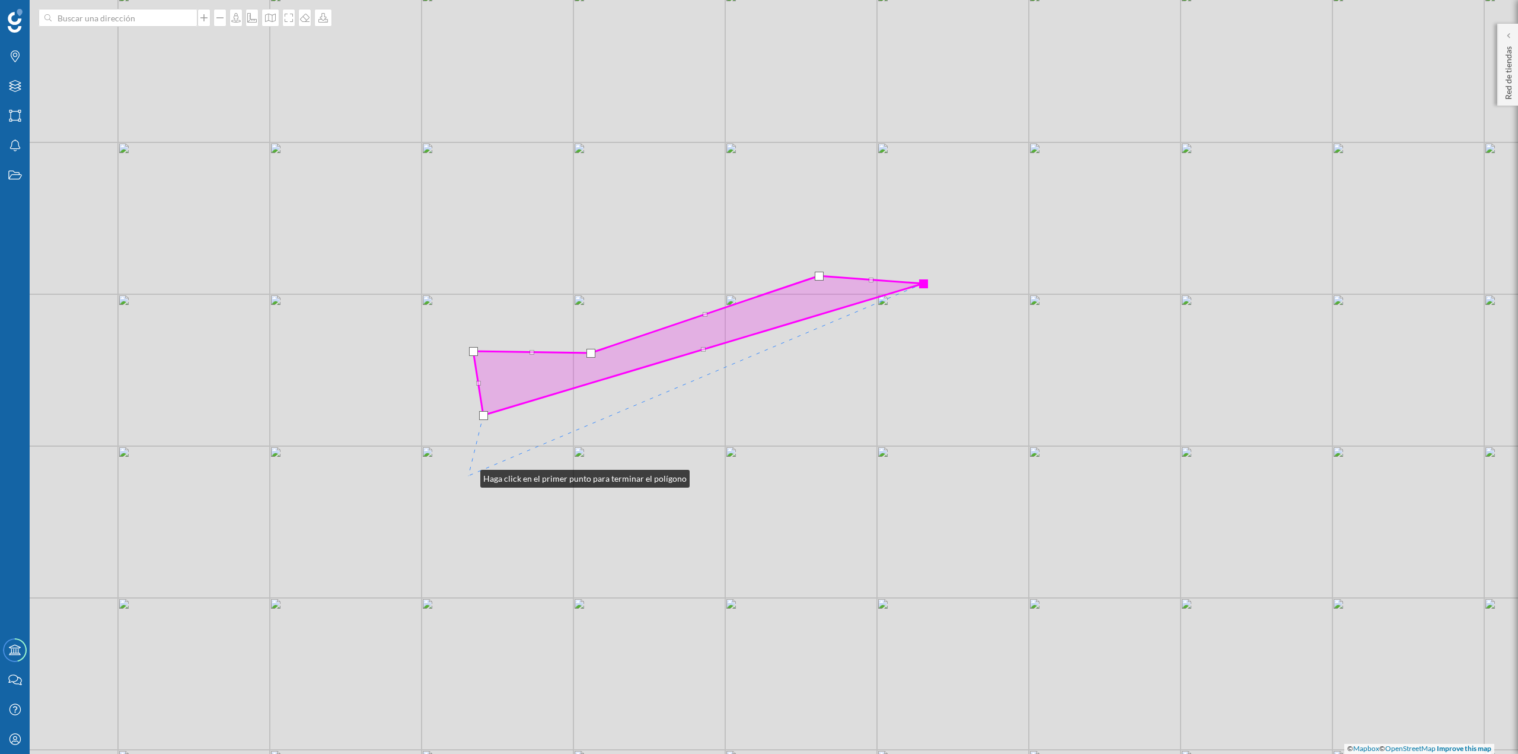
click at [469, 476] on div "© Mapbox © OpenStreetMap Improve this map" at bounding box center [759, 377] width 1518 height 754
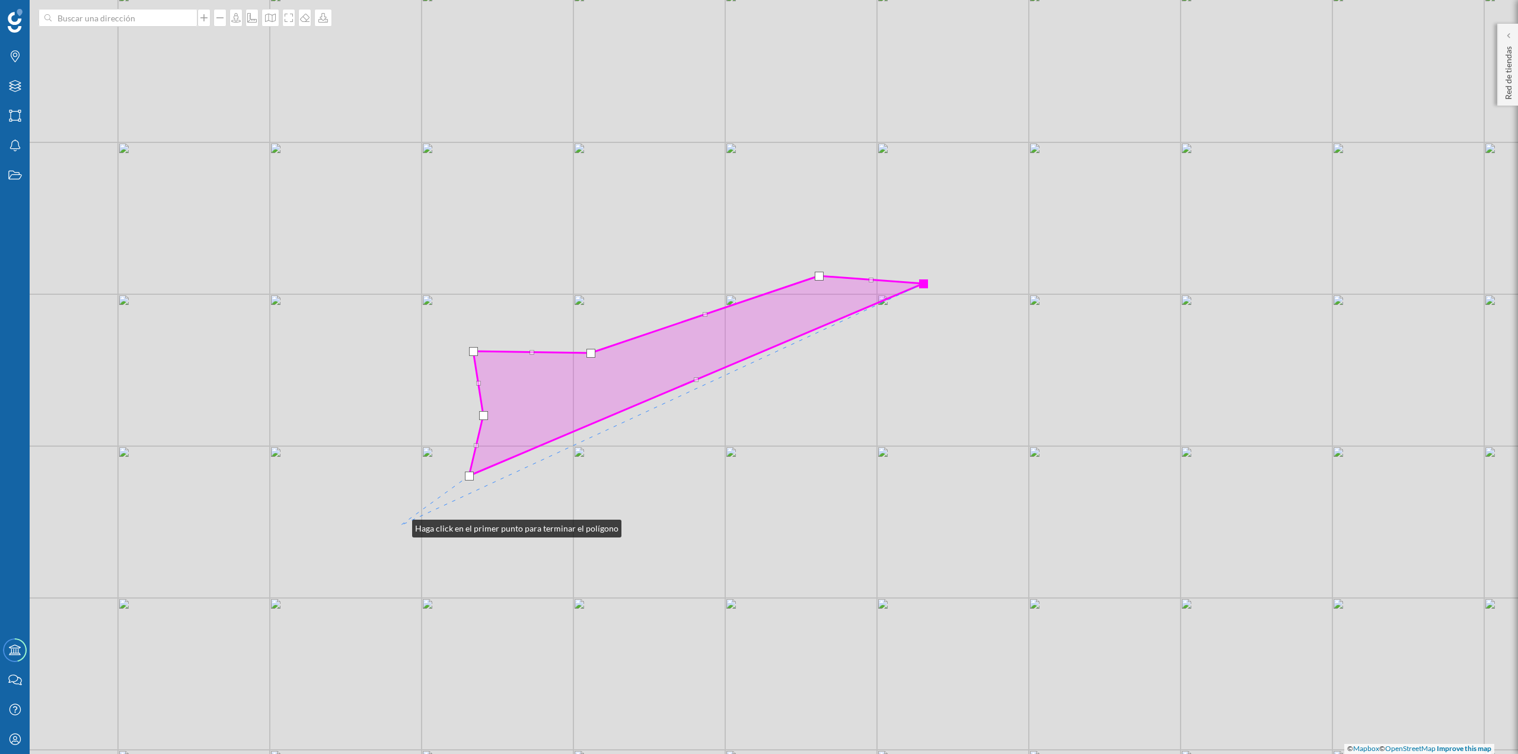
click at [400, 525] on div "© Mapbox © OpenStreetMap Improve this map" at bounding box center [759, 377] width 1518 height 754
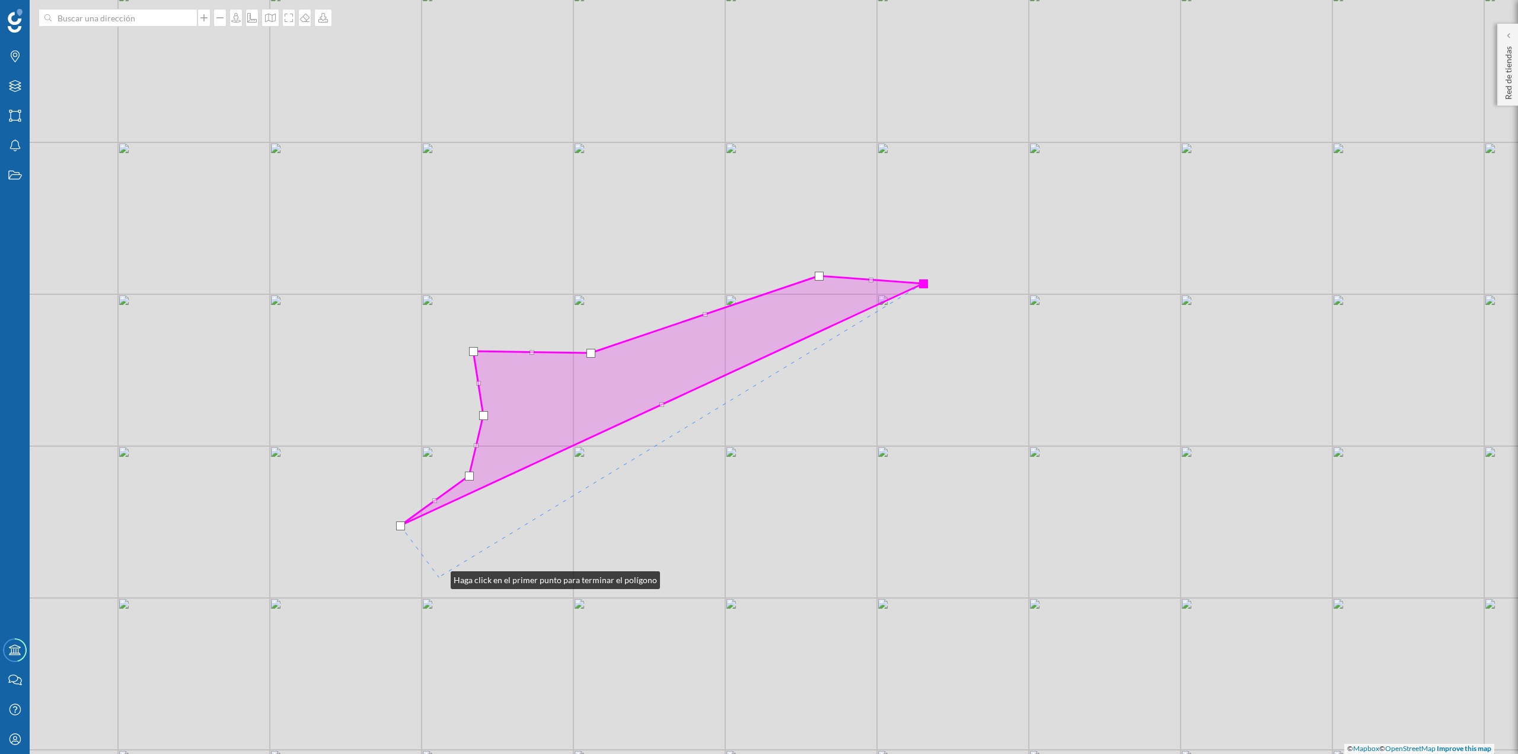
click at [441, 578] on div "© Mapbox © OpenStreetMap Improve this map" at bounding box center [759, 377] width 1518 height 754
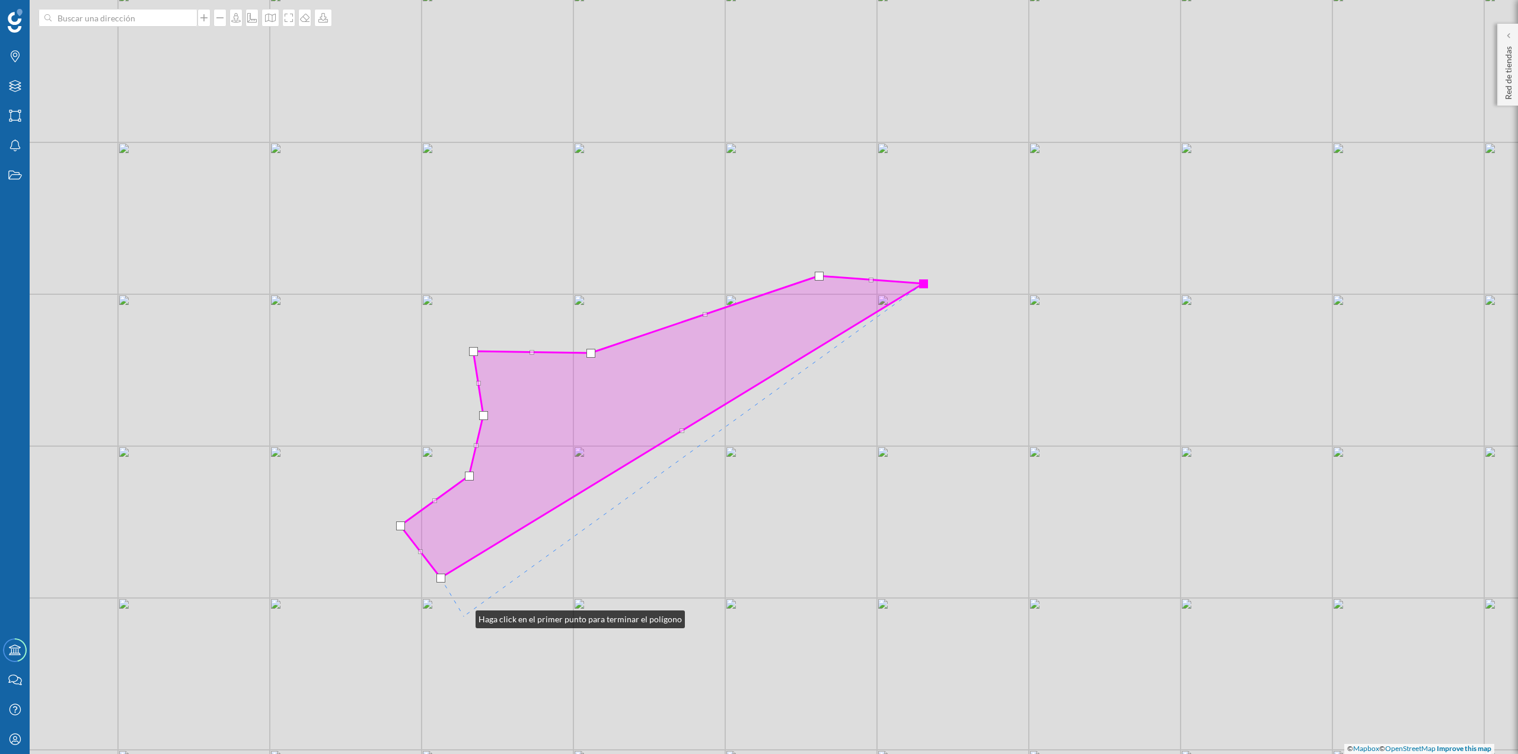
click at [464, 616] on div "© Mapbox © OpenStreetMap Improve this map" at bounding box center [759, 377] width 1518 height 754
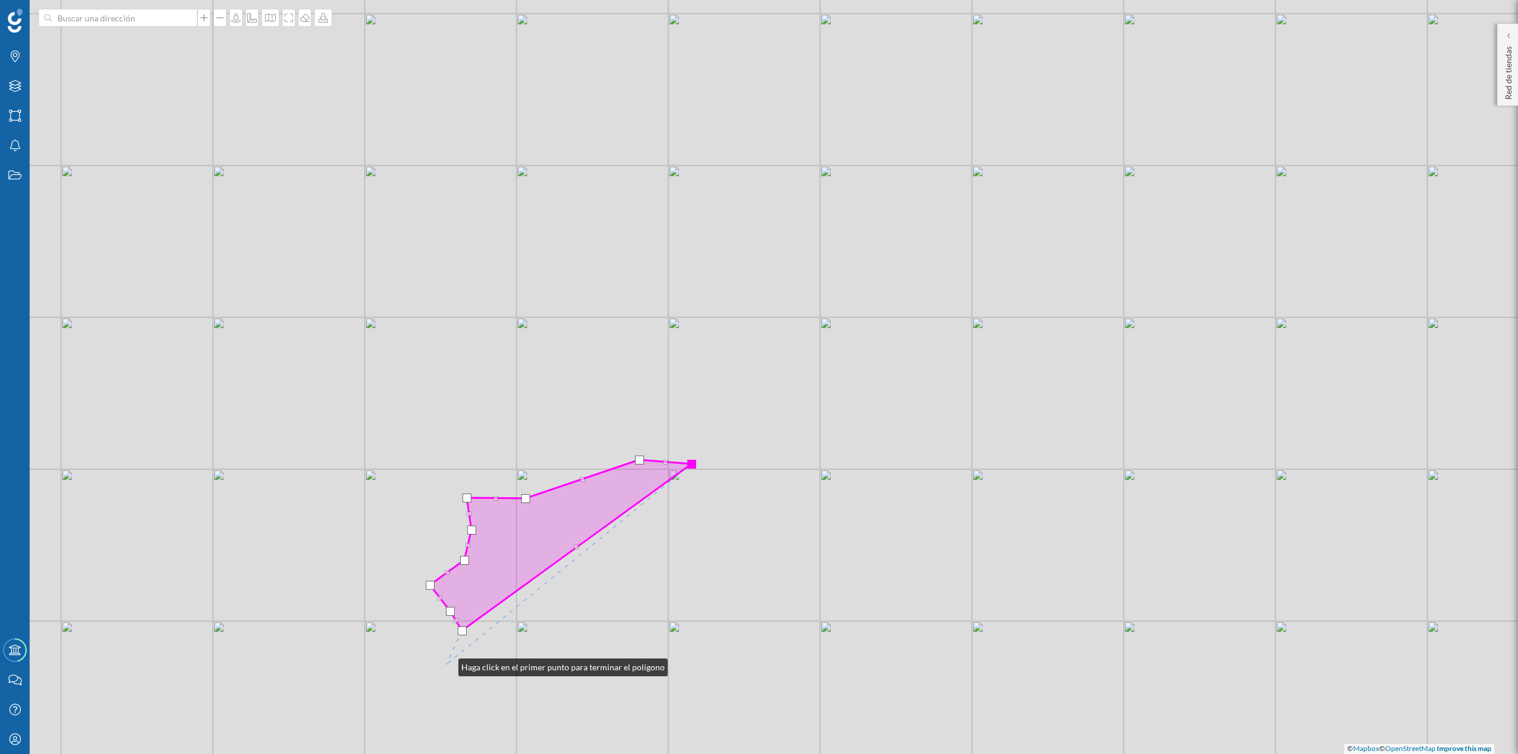
click at [447, 664] on div "© Mapbox © OpenStreetMap Improve this map" at bounding box center [759, 377] width 1518 height 754
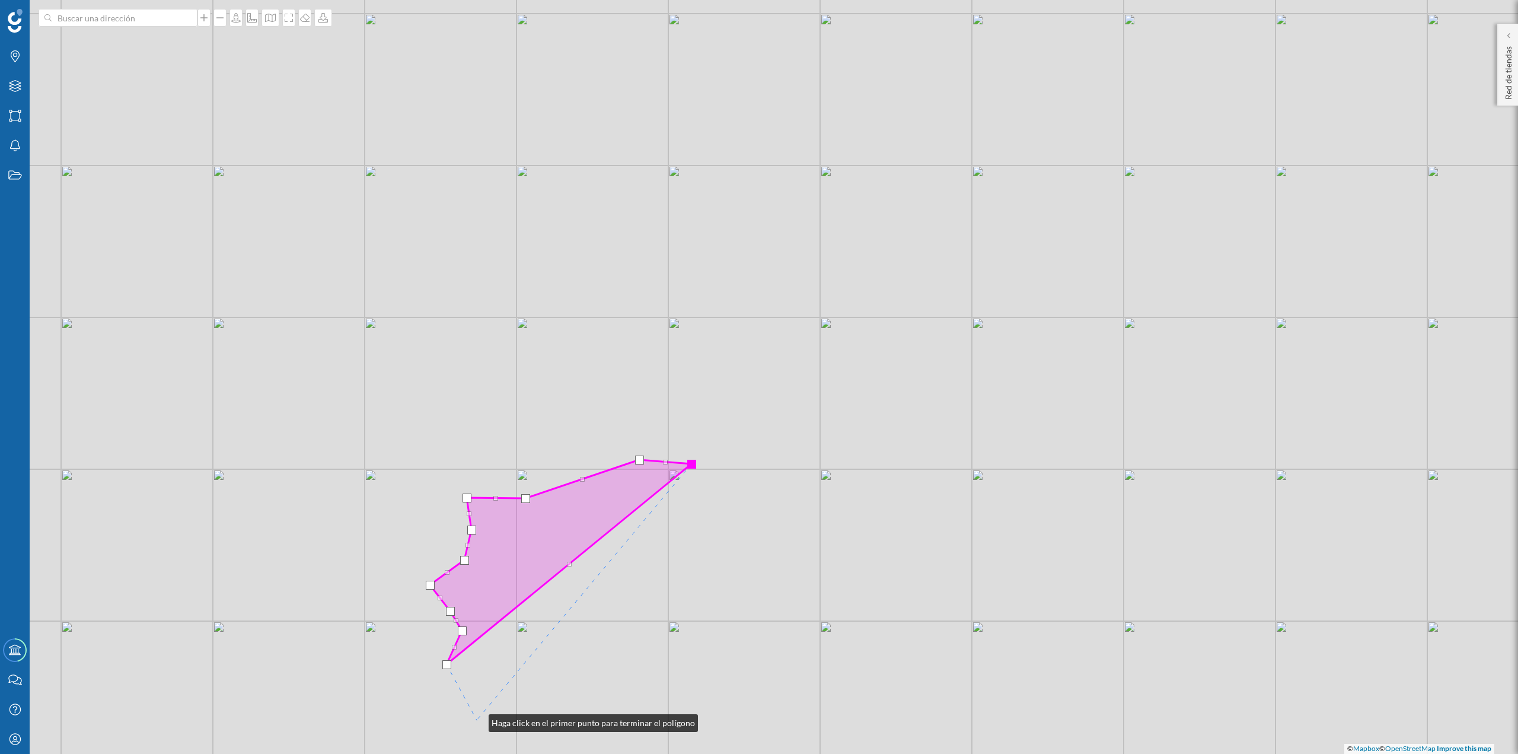
click at [477, 720] on div "© Mapbox © OpenStreetMap Improve this map" at bounding box center [759, 377] width 1518 height 754
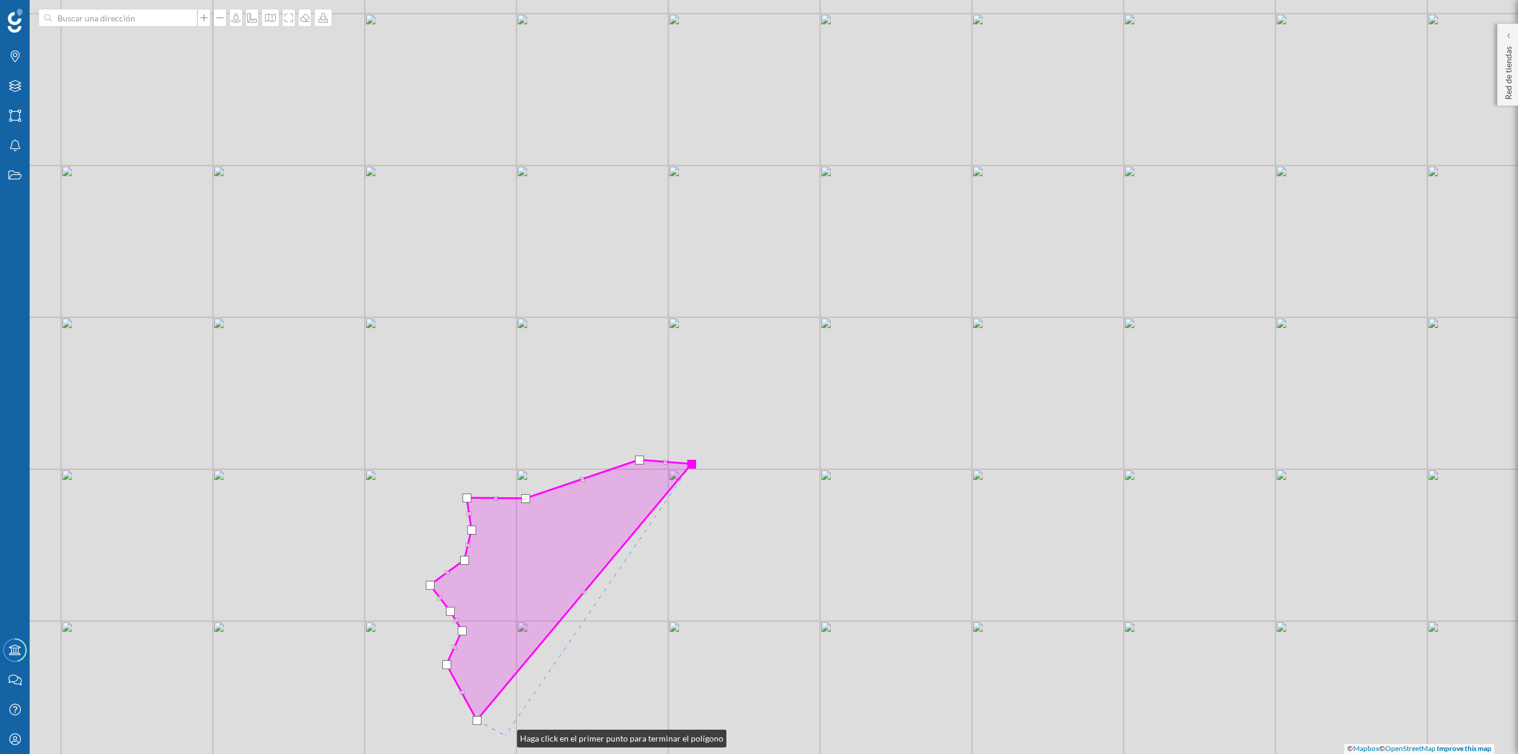
click at [505, 735] on div "© Mapbox © OpenStreetMap Improve this map" at bounding box center [759, 377] width 1518 height 754
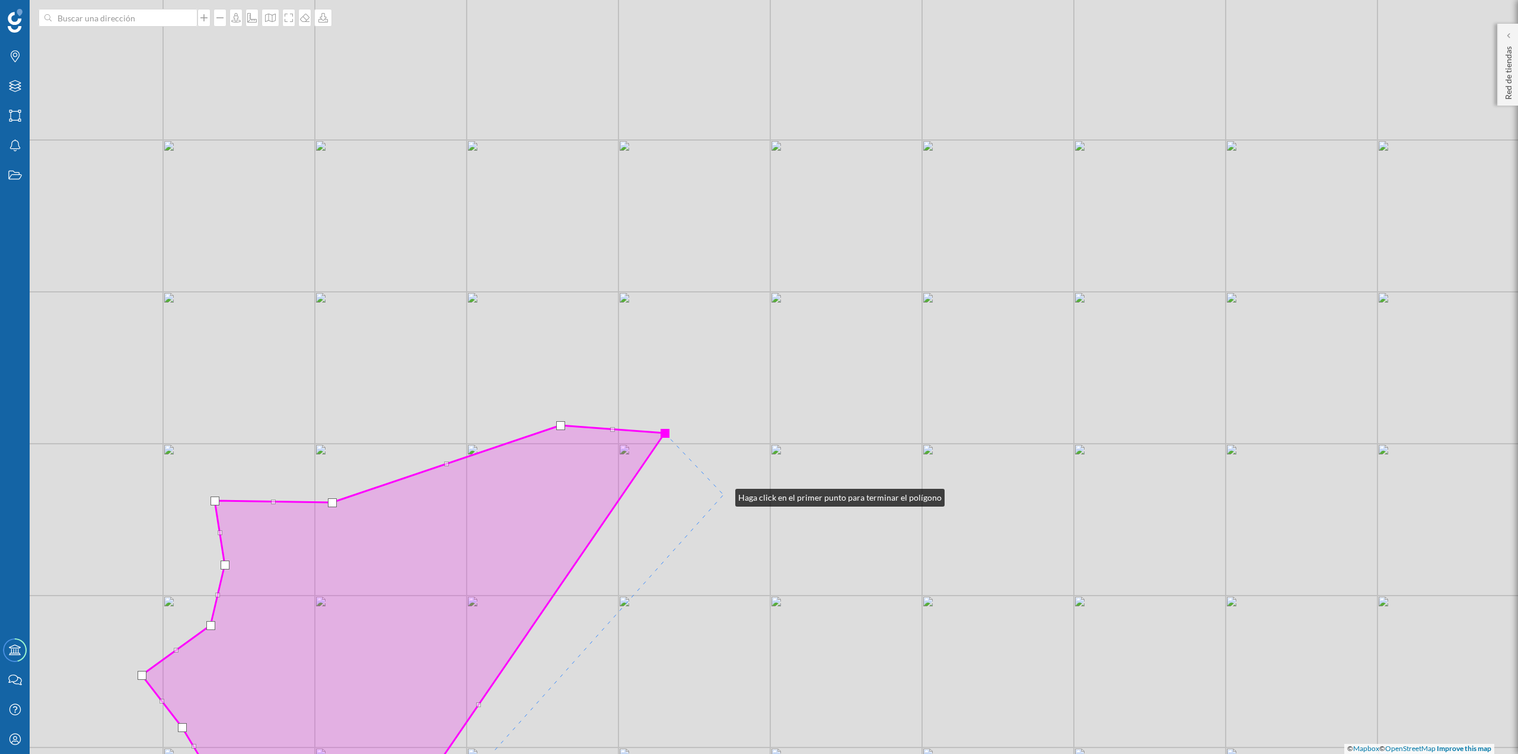
click at [724, 495] on div "© Mapbox © OpenStreetMap Improve this map" at bounding box center [759, 377] width 1518 height 754
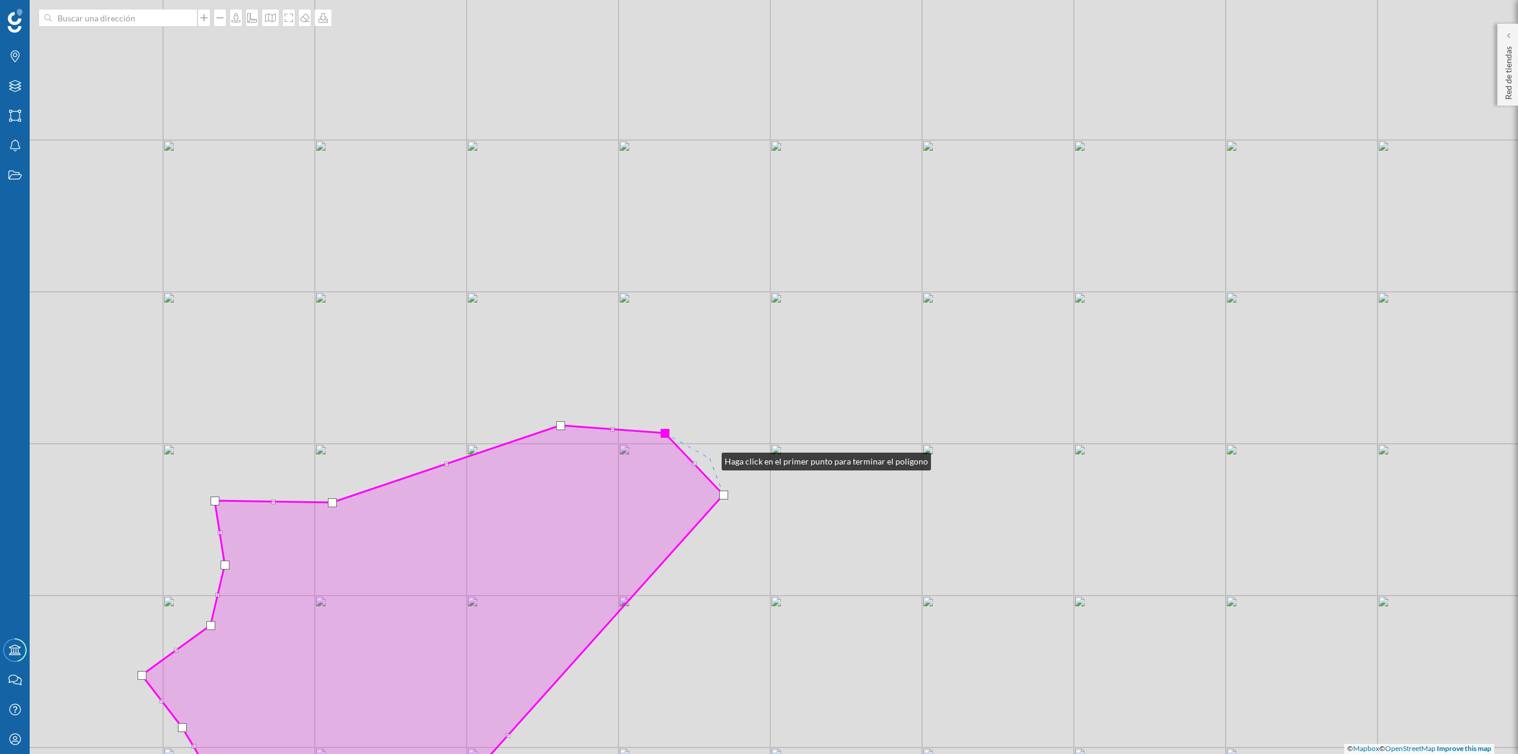
click at [710, 458] on div "© Mapbox © OpenStreetMap Improve this map" at bounding box center [759, 377] width 1518 height 754
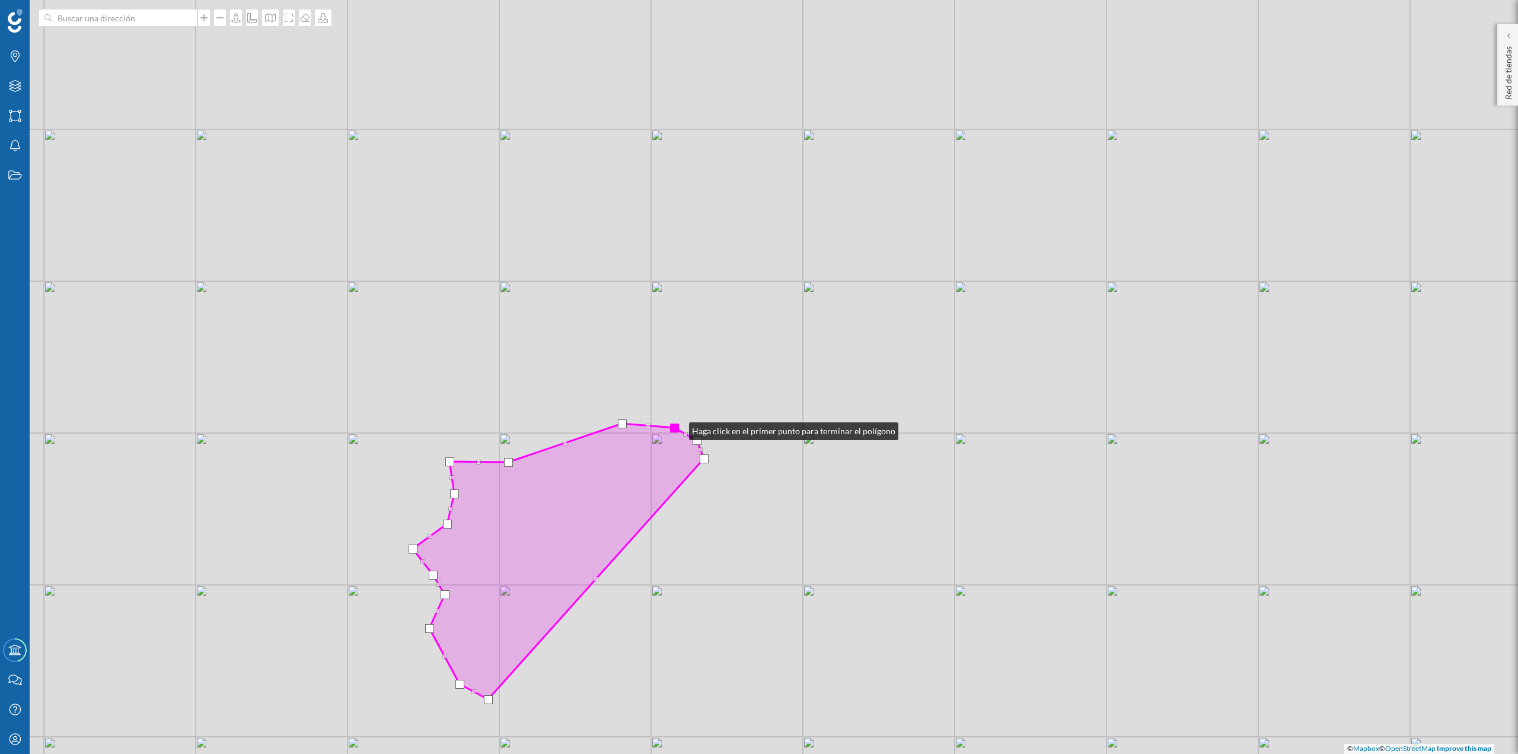
click at [677, 428] on div at bounding box center [674, 427] width 9 height 9
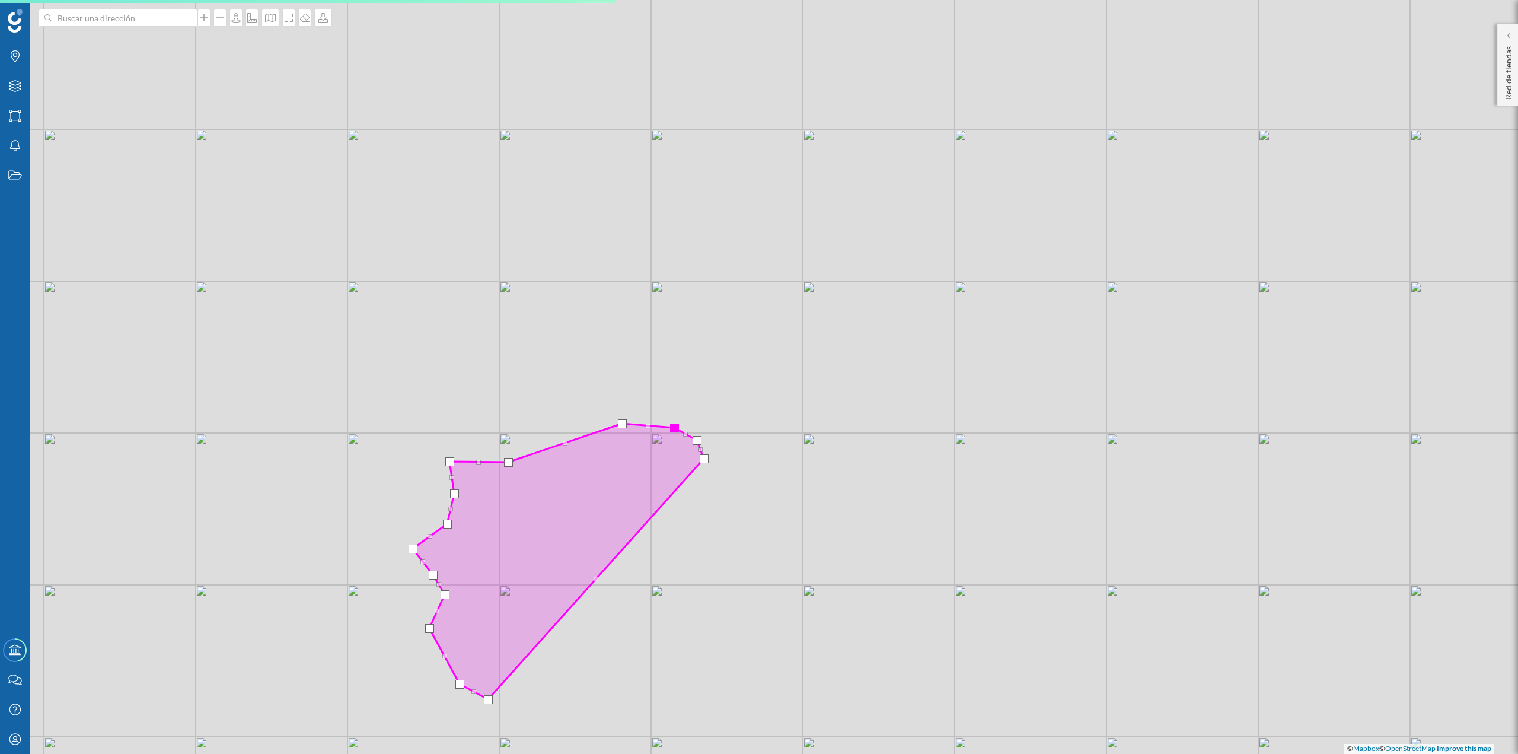
click at [674, 431] on div at bounding box center [674, 427] width 9 height 9
click at [674, 431] on div "© Mapbox © OpenStreetMap Improve this map" at bounding box center [759, 377] width 1518 height 754
drag, startPoint x: 661, startPoint y: 433, endPoint x: 686, endPoint y: 422, distance: 27.3
click at [686, 422] on div at bounding box center [684, 420] width 9 height 9
drag, startPoint x: 660, startPoint y: 431, endPoint x: 687, endPoint y: 411, distance: 33.6
